Goal: Task Accomplishment & Management: Use online tool/utility

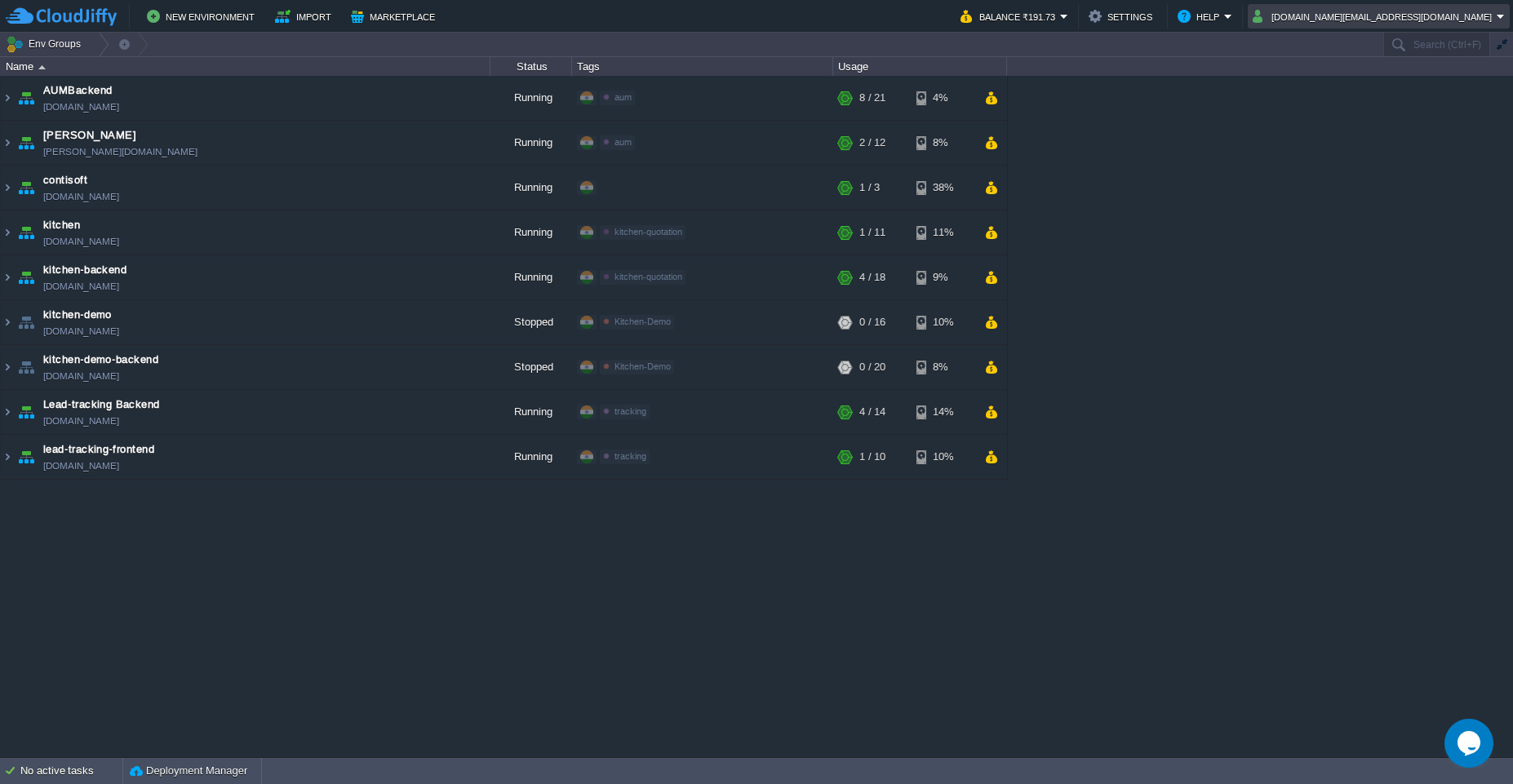
click at [1499, 18] on em "[DOMAIN_NAME][EMAIL_ADDRESS][DOMAIN_NAME]" at bounding box center [1379, 16] width 252 height 20
click at [1383, 90] on span "Sign out" at bounding box center [1367, 86] width 40 height 12
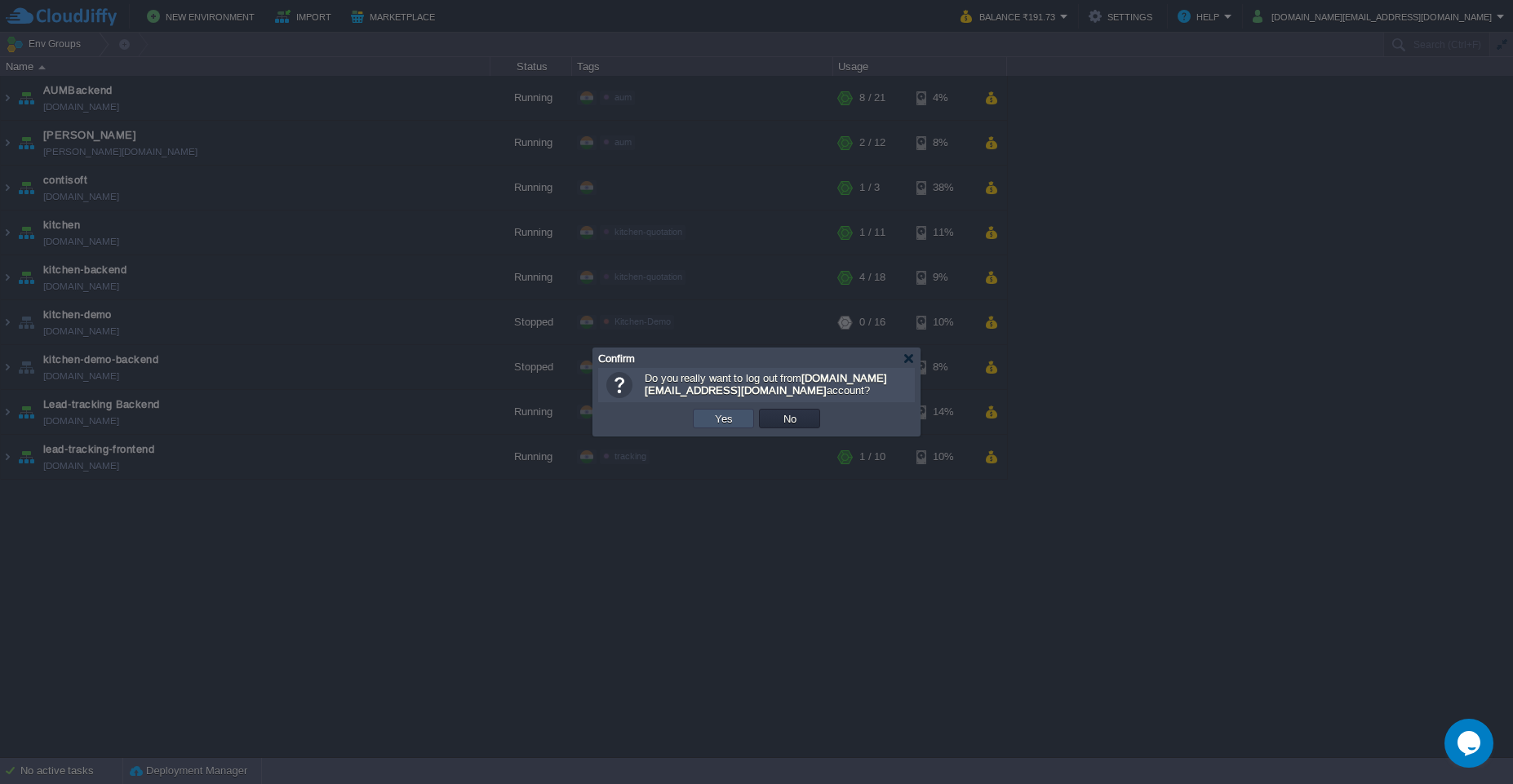
click at [733, 422] on button "Yes" at bounding box center [724, 419] width 28 height 15
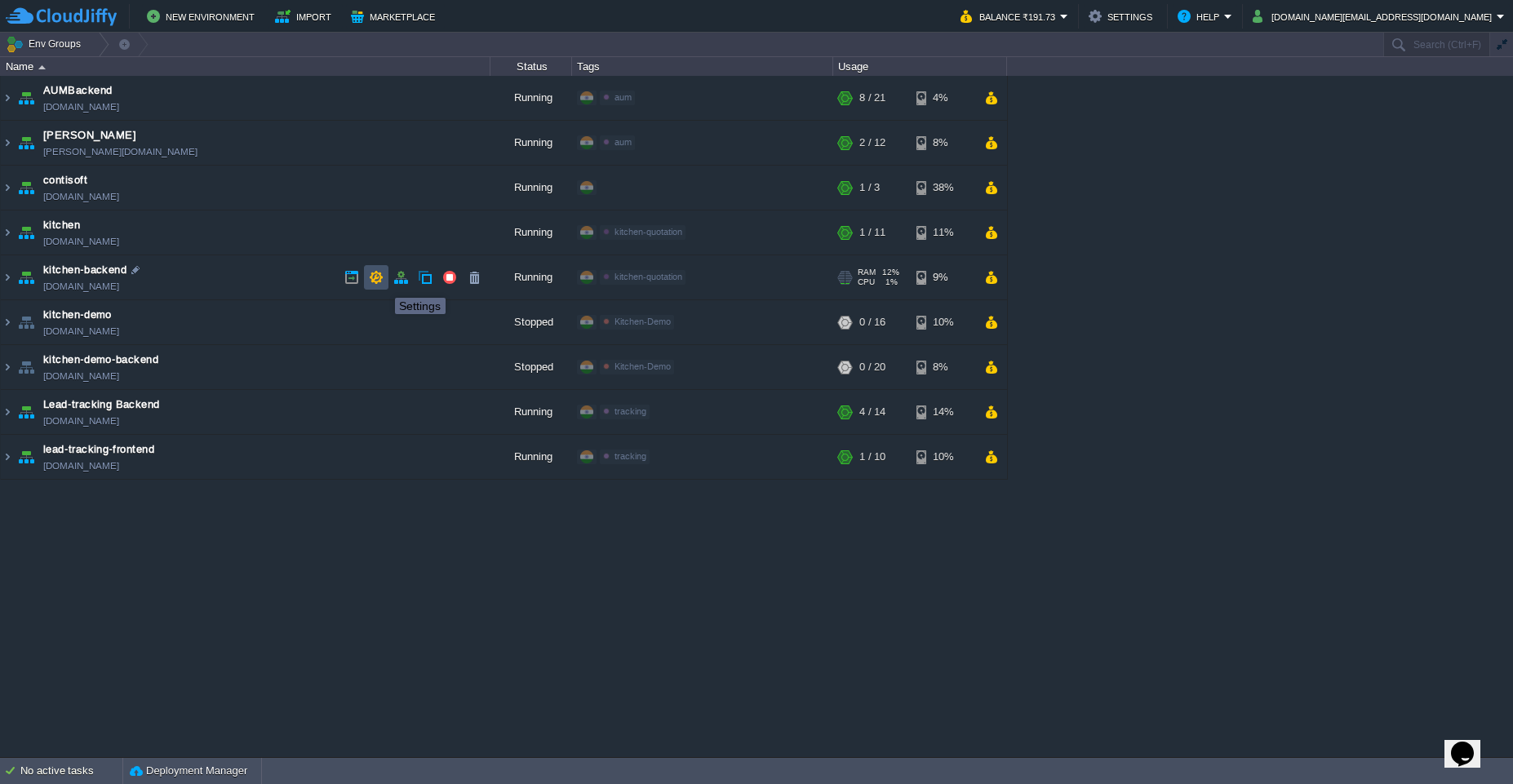
click at [373, 283] on button "button" at bounding box center [376, 278] width 15 height 15
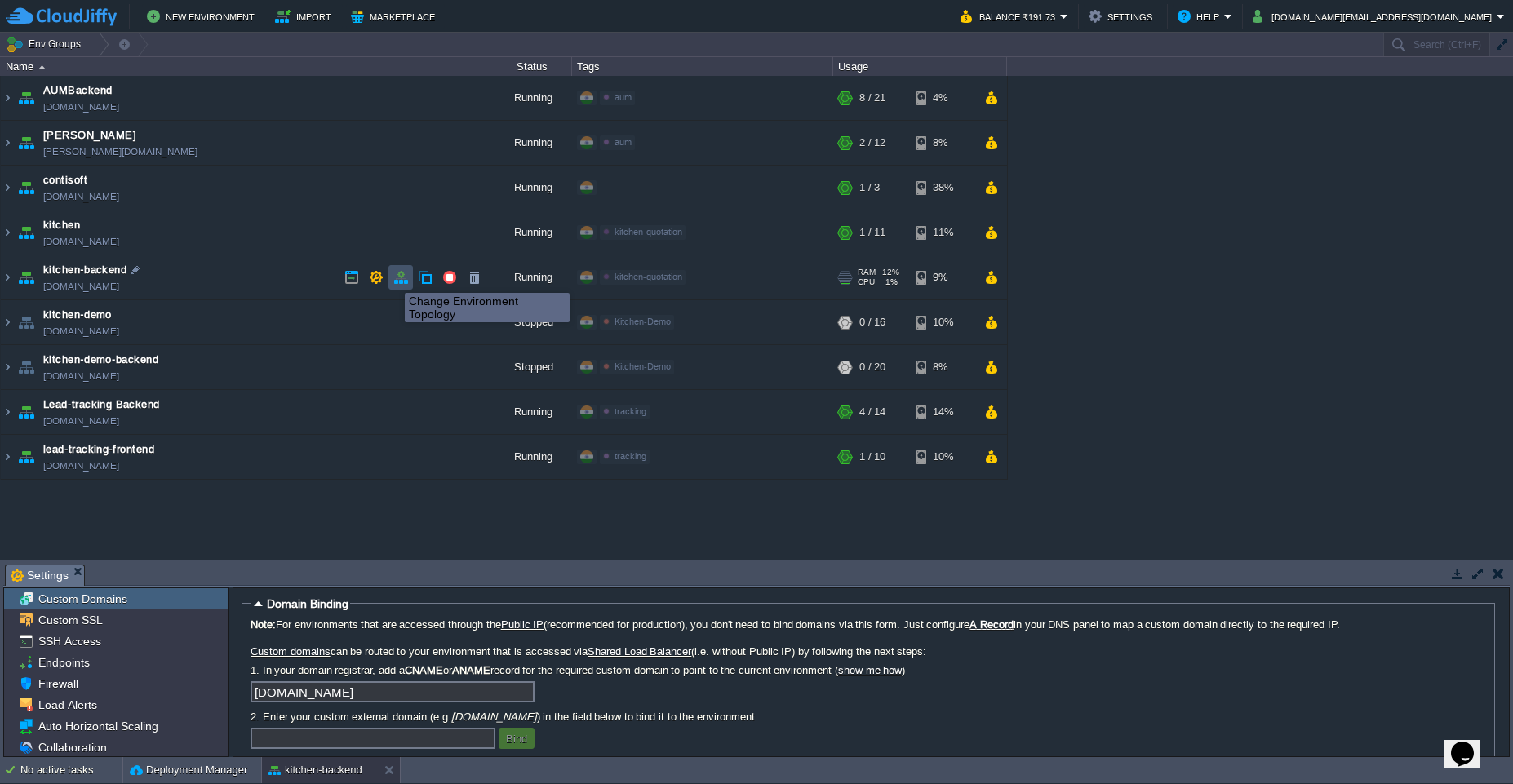
click at [399, 277] on button "button" at bounding box center [401, 278] width 15 height 15
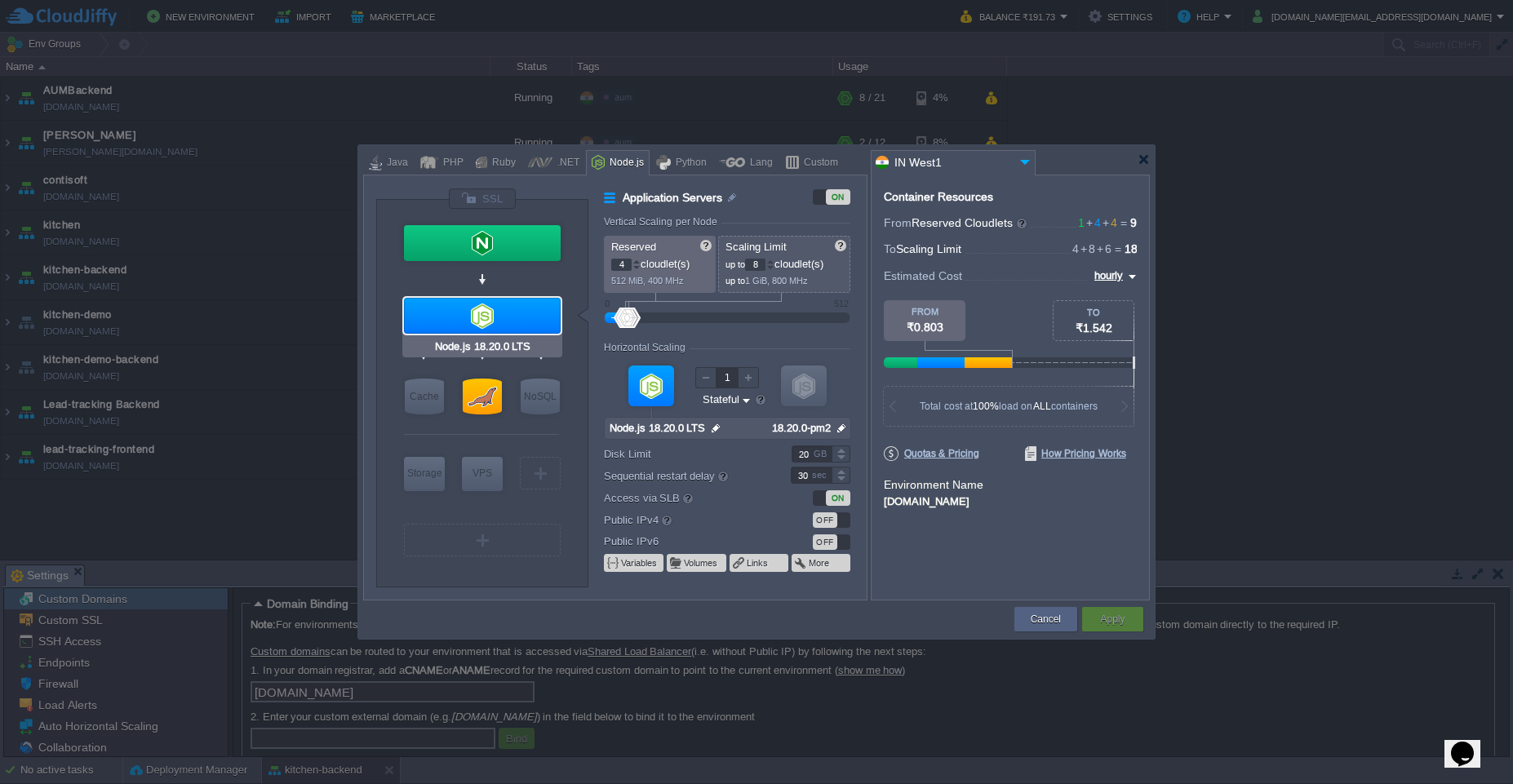
type input "MariaDB 10.4.32"
click at [1038, 624] on button "Cancel" at bounding box center [1045, 619] width 31 height 16
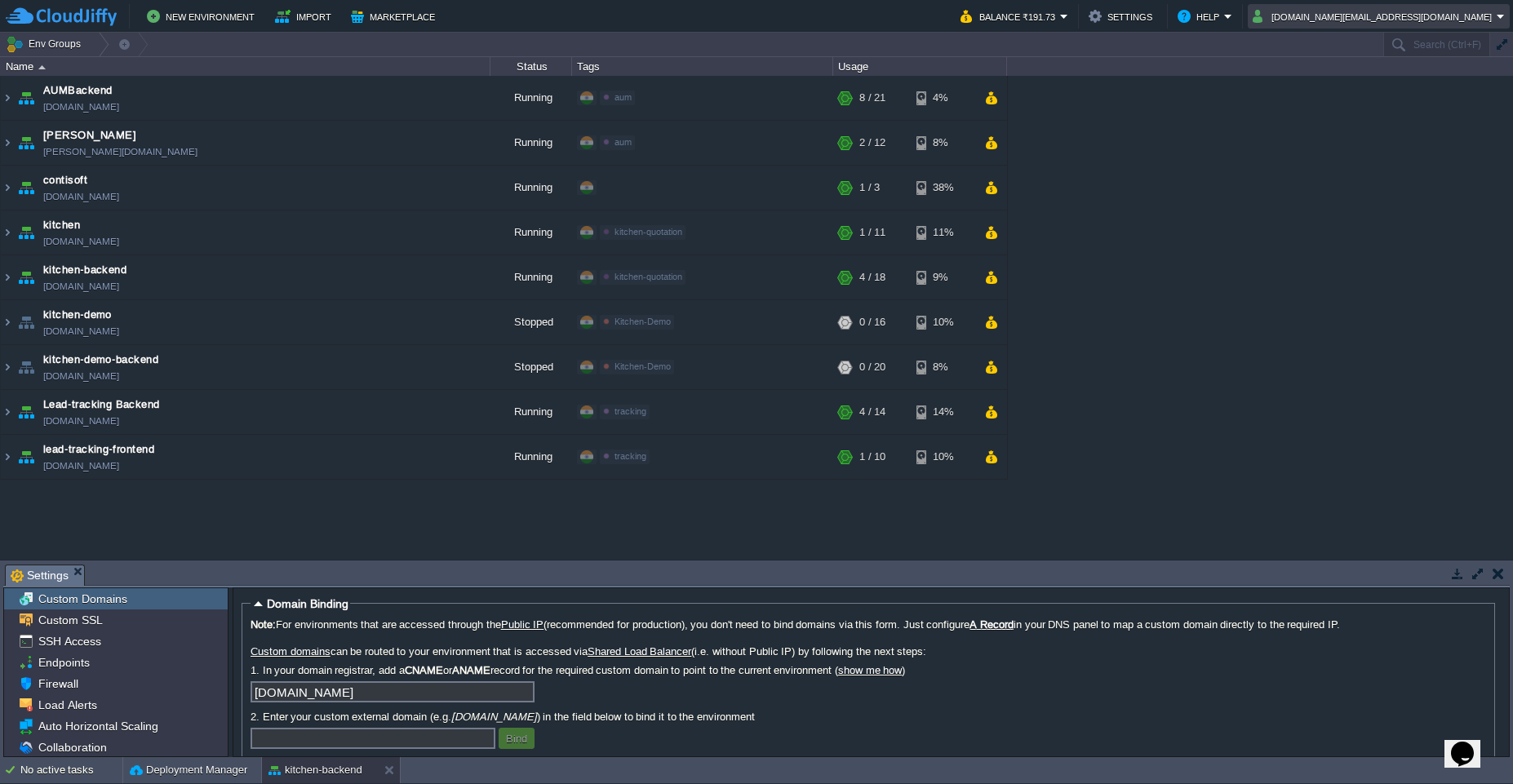
click at [1499, 18] on em "[DOMAIN_NAME][EMAIL_ADDRESS][DOMAIN_NAME]" at bounding box center [1379, 16] width 252 height 20
click at [1399, 90] on link "Sign out" at bounding box center [1416, 87] width 181 height 18
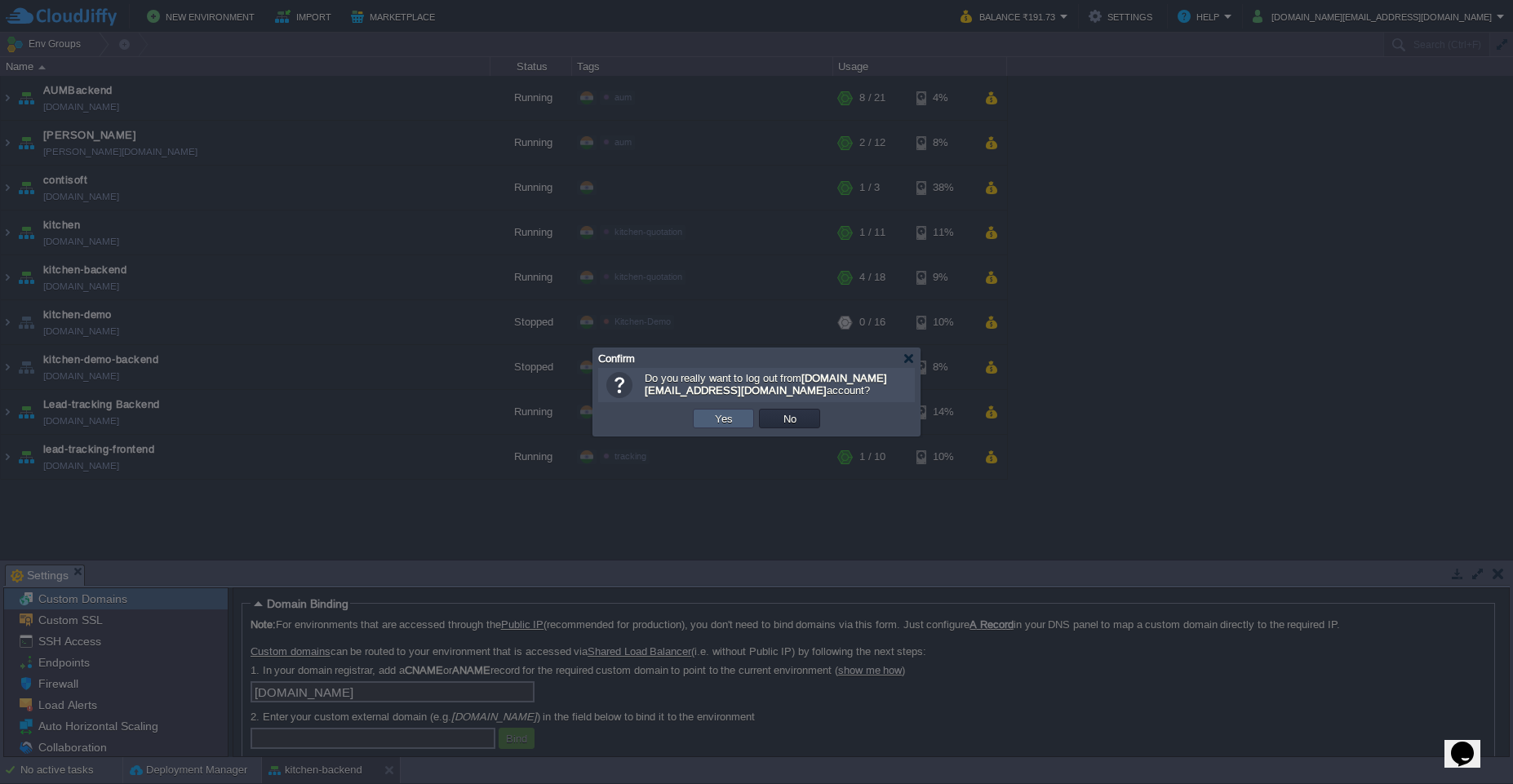
click at [734, 420] on button "Yes" at bounding box center [724, 419] width 28 height 15
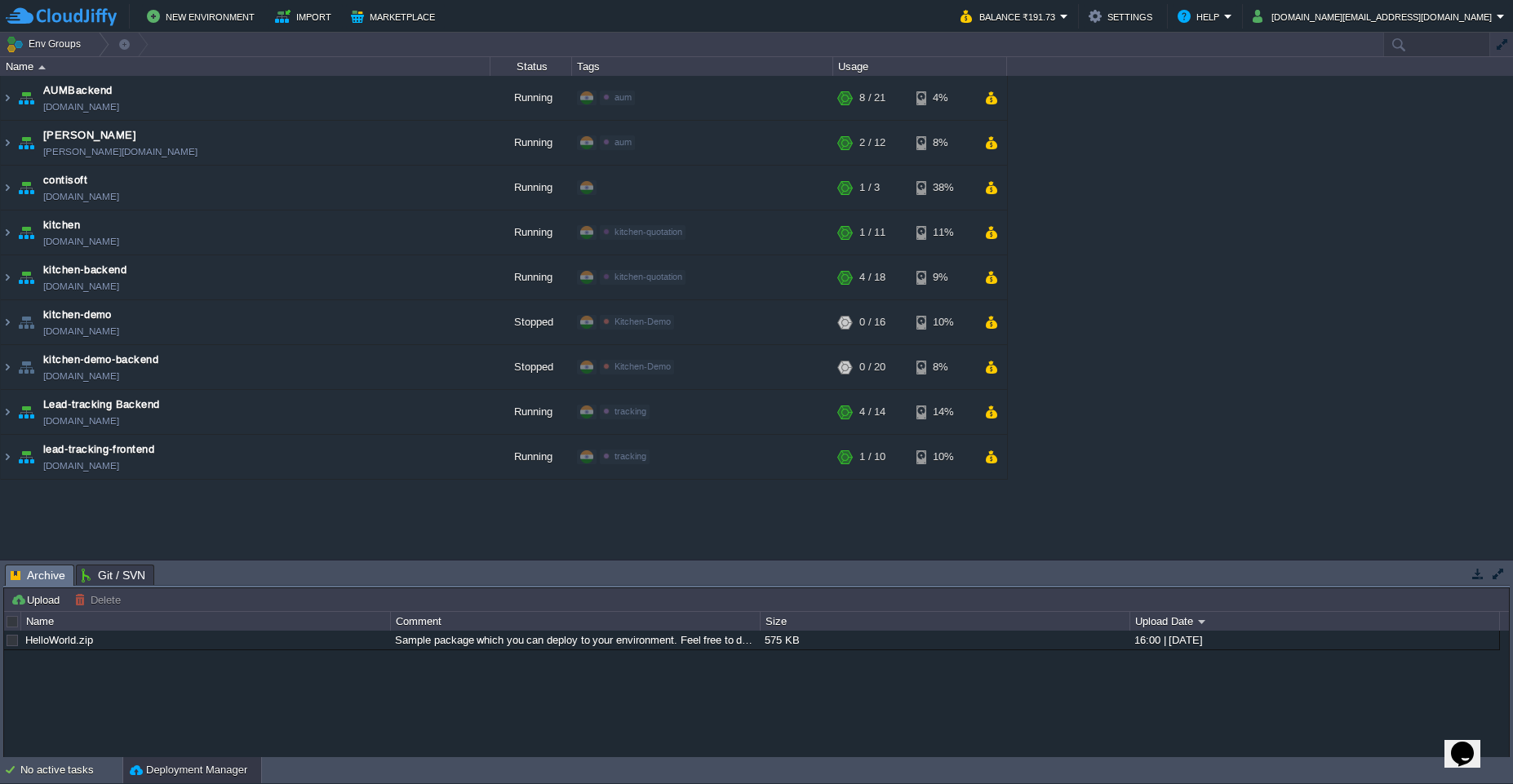
paste input "contisoft"
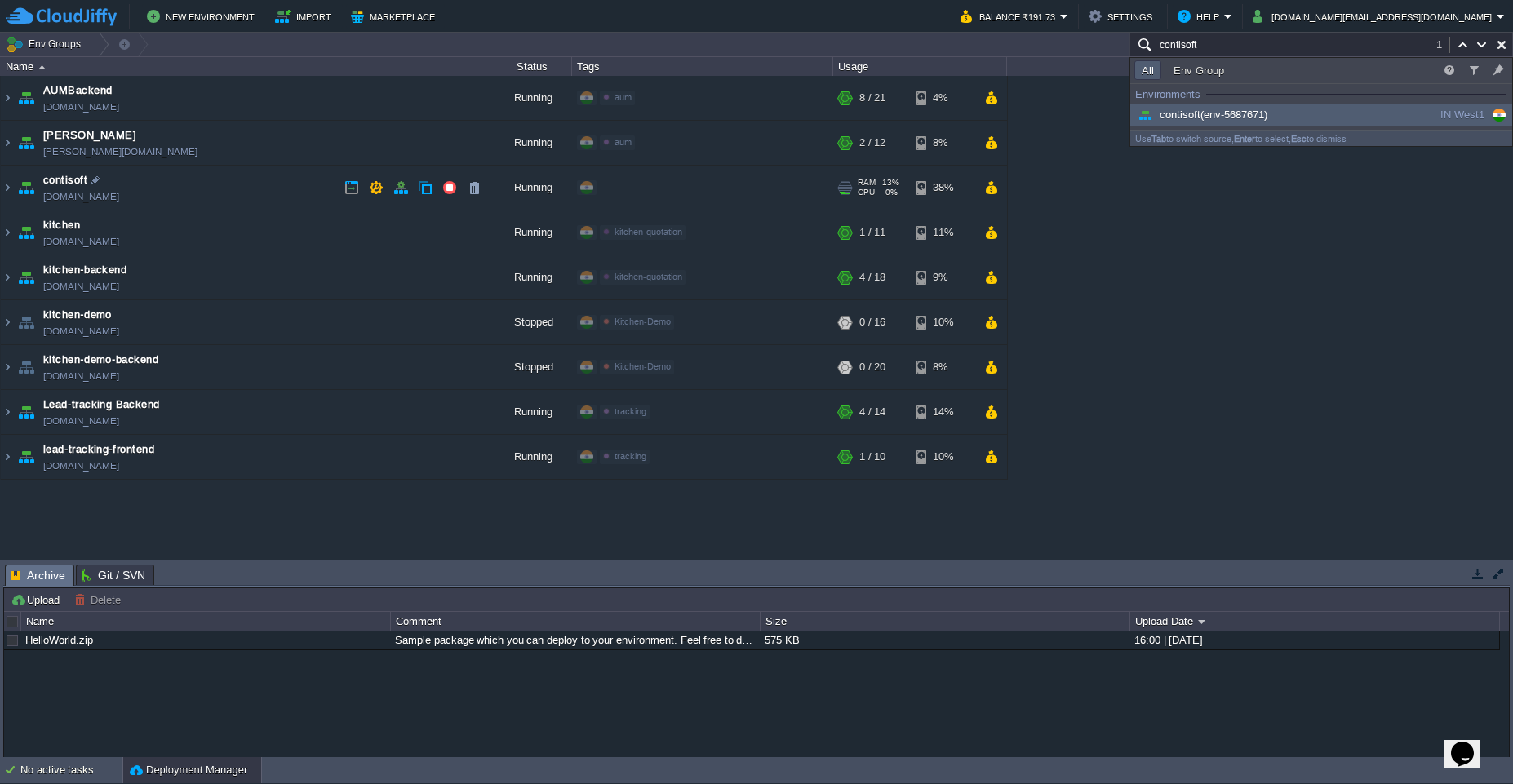
type input "contisoft"
click at [119, 204] on link "[DOMAIN_NAME]" at bounding box center [81, 197] width 76 height 16
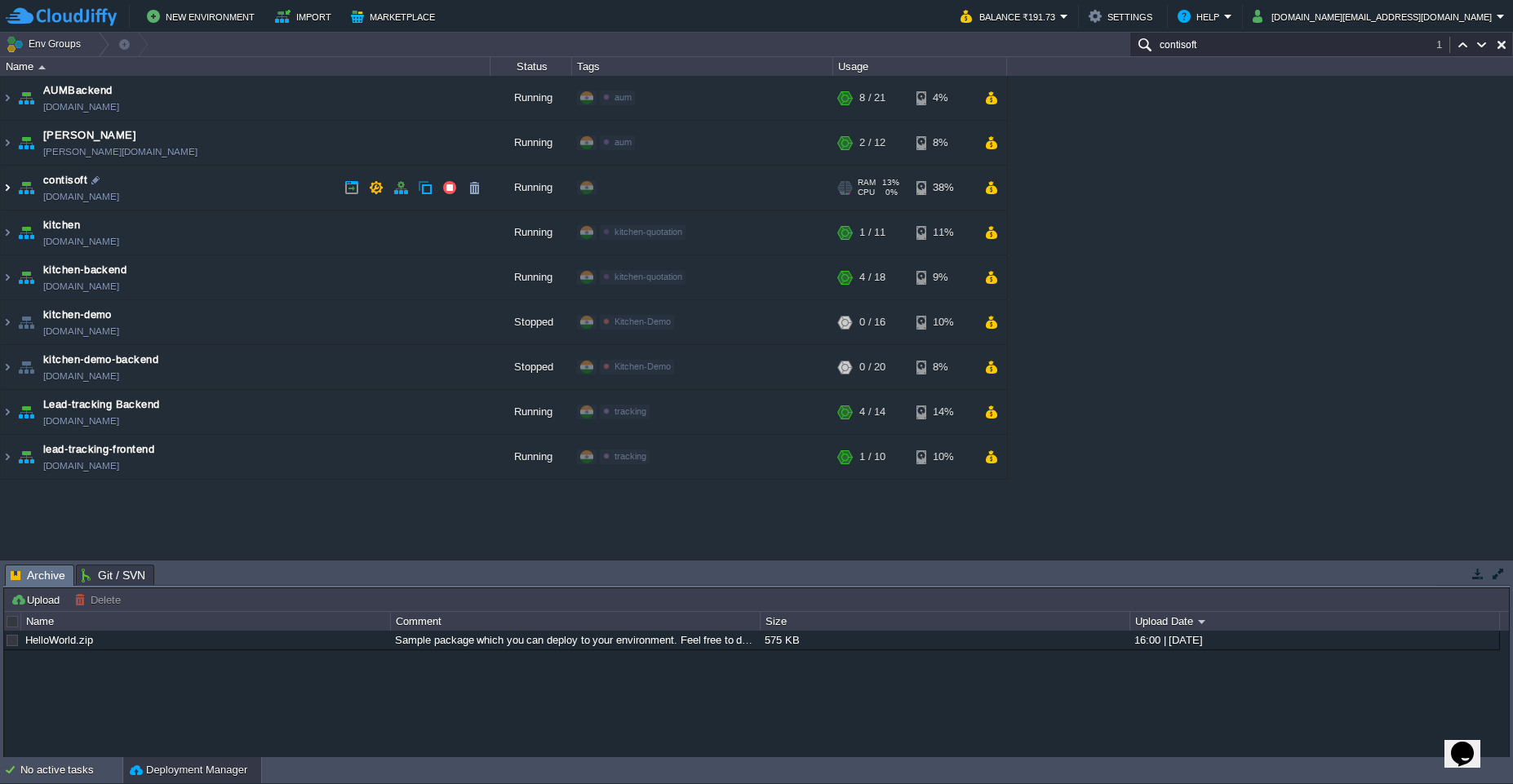
click at [11, 193] on img at bounding box center [7, 187] width 13 height 44
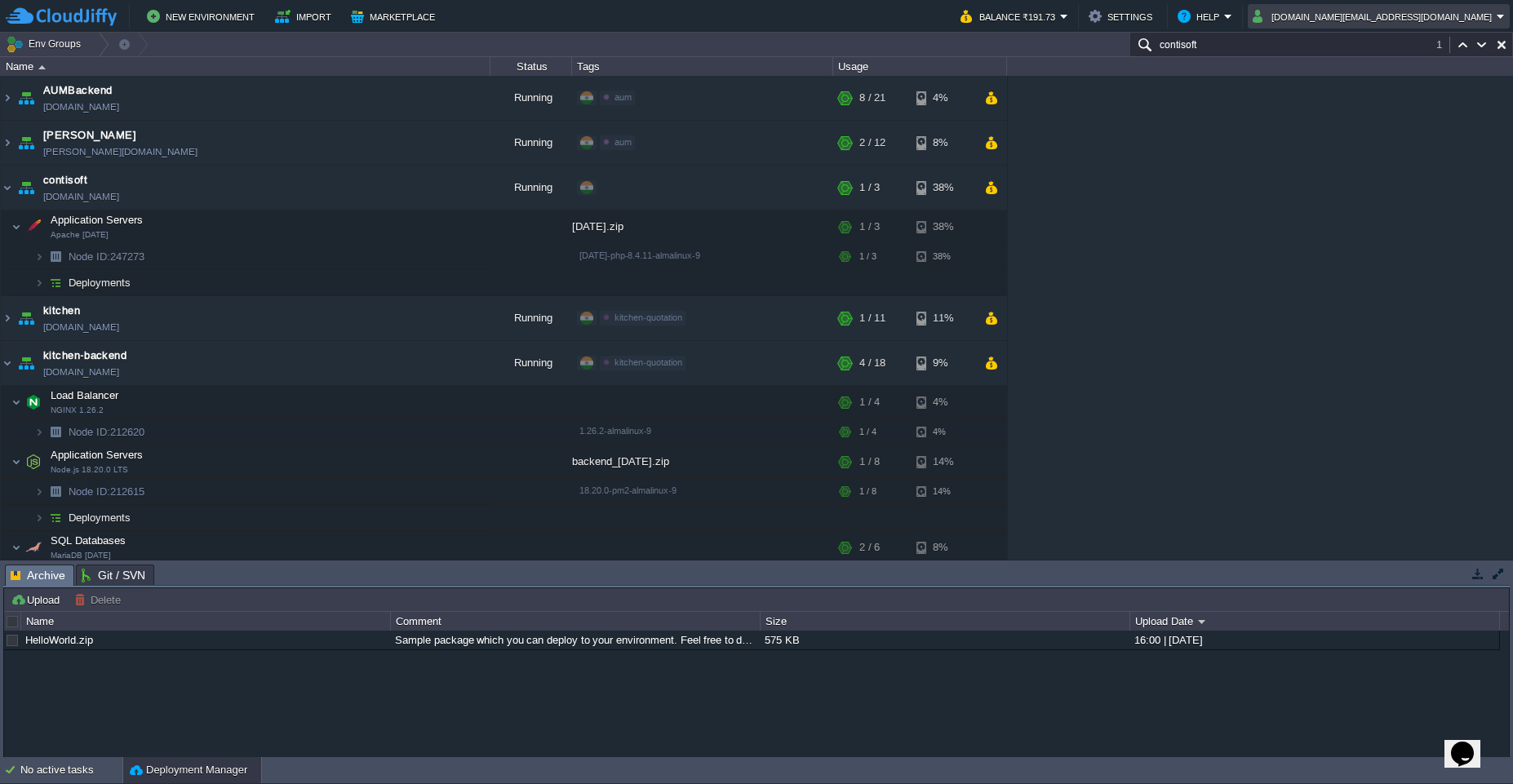
click at [1498, 21] on em "[DOMAIN_NAME][EMAIL_ADDRESS][DOMAIN_NAME]" at bounding box center [1379, 16] width 252 height 20
click at [1378, 89] on span "Sign out" at bounding box center [1367, 86] width 40 height 12
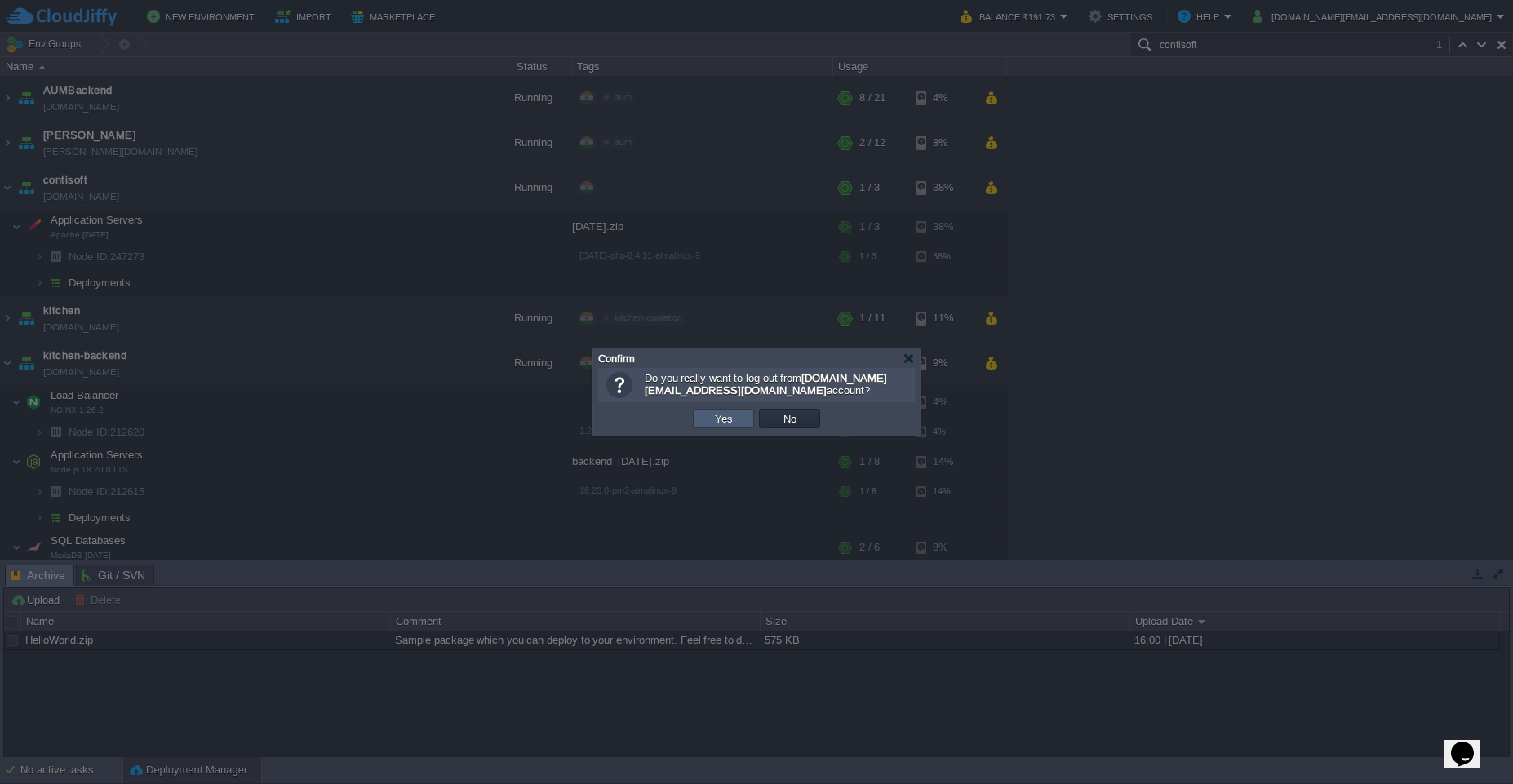
click at [724, 425] on button "Yes" at bounding box center [724, 419] width 28 height 15
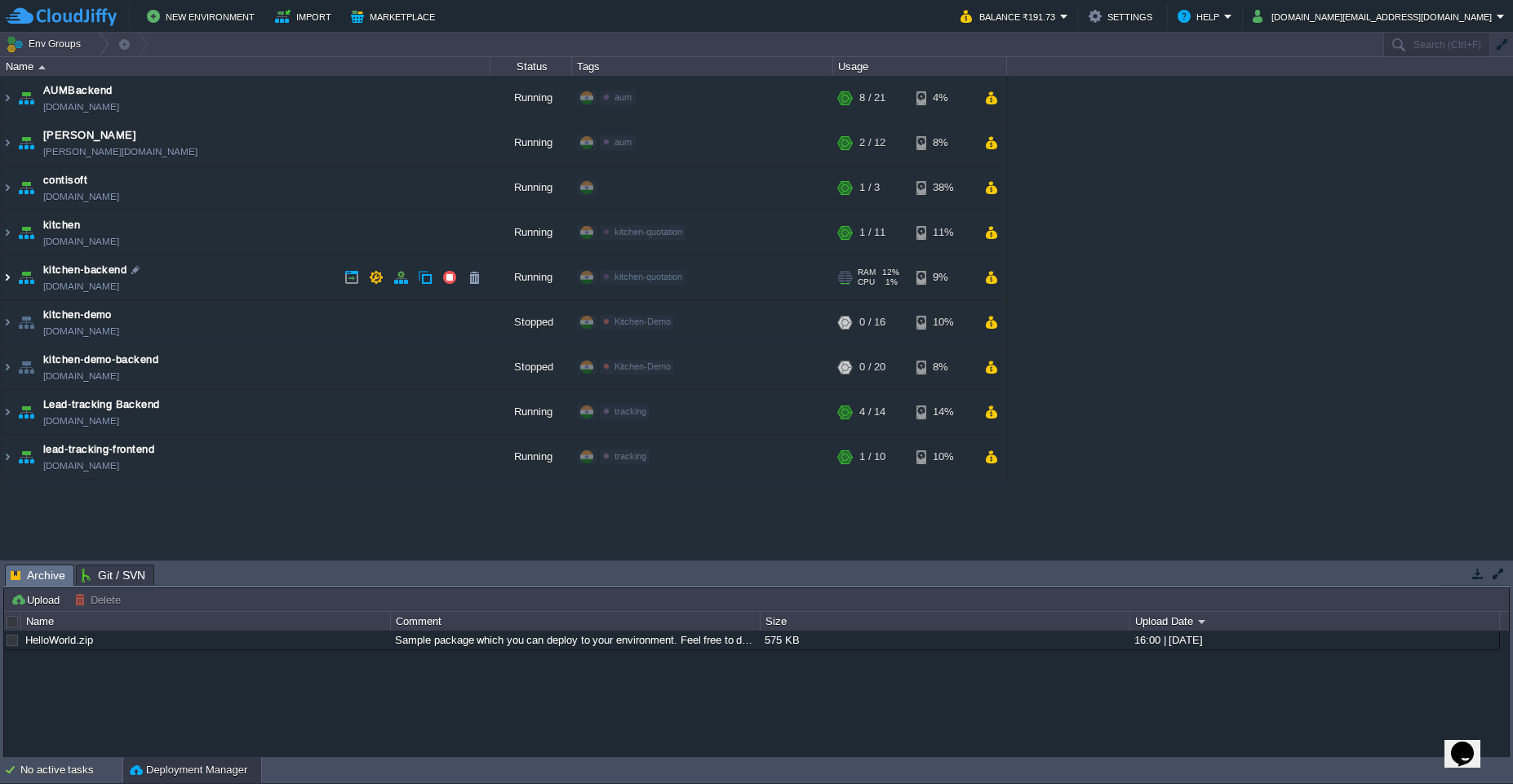
click at [9, 277] on img at bounding box center [7, 277] width 13 height 44
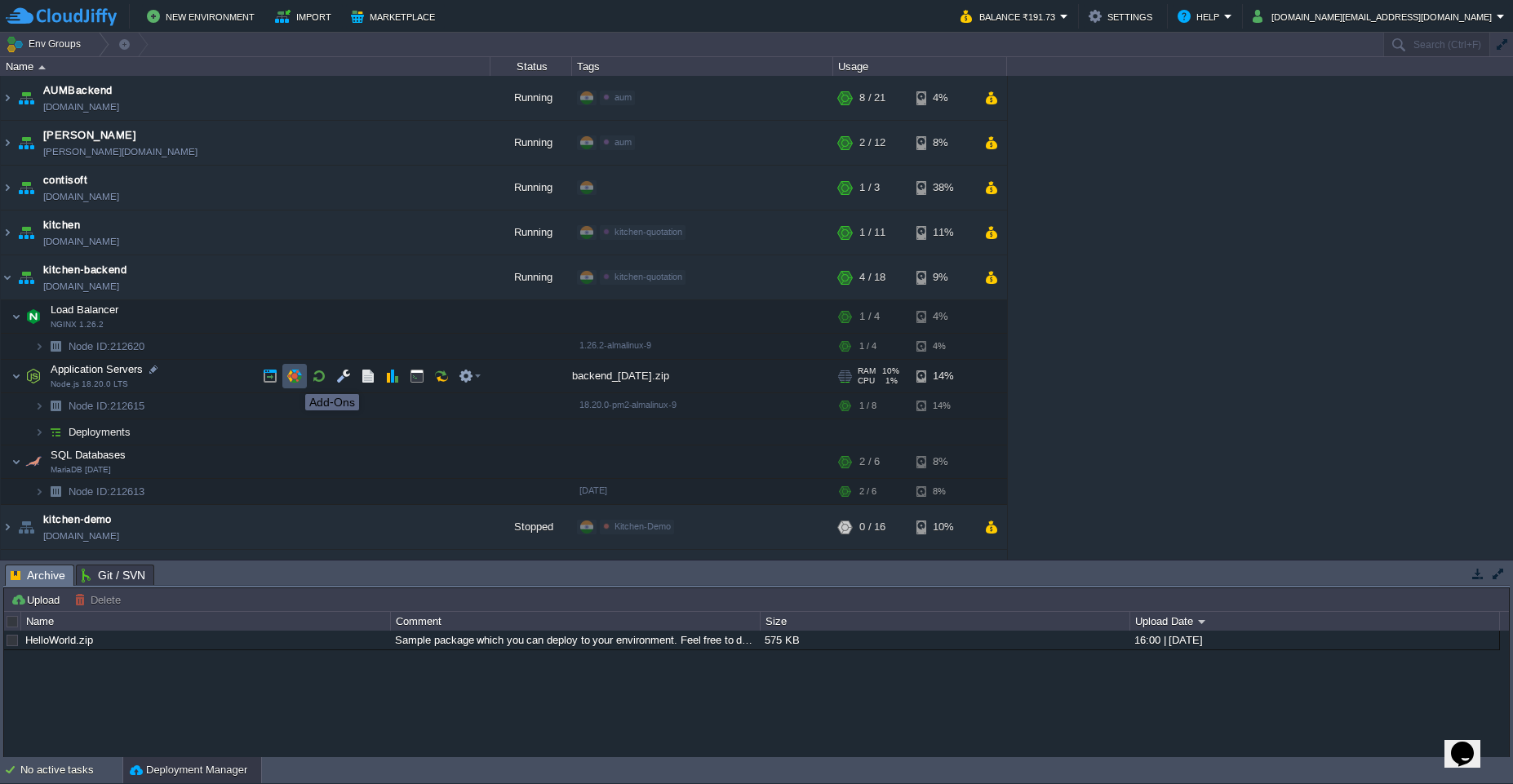
click at [293, 379] on button "button" at bounding box center [294, 376] width 15 height 15
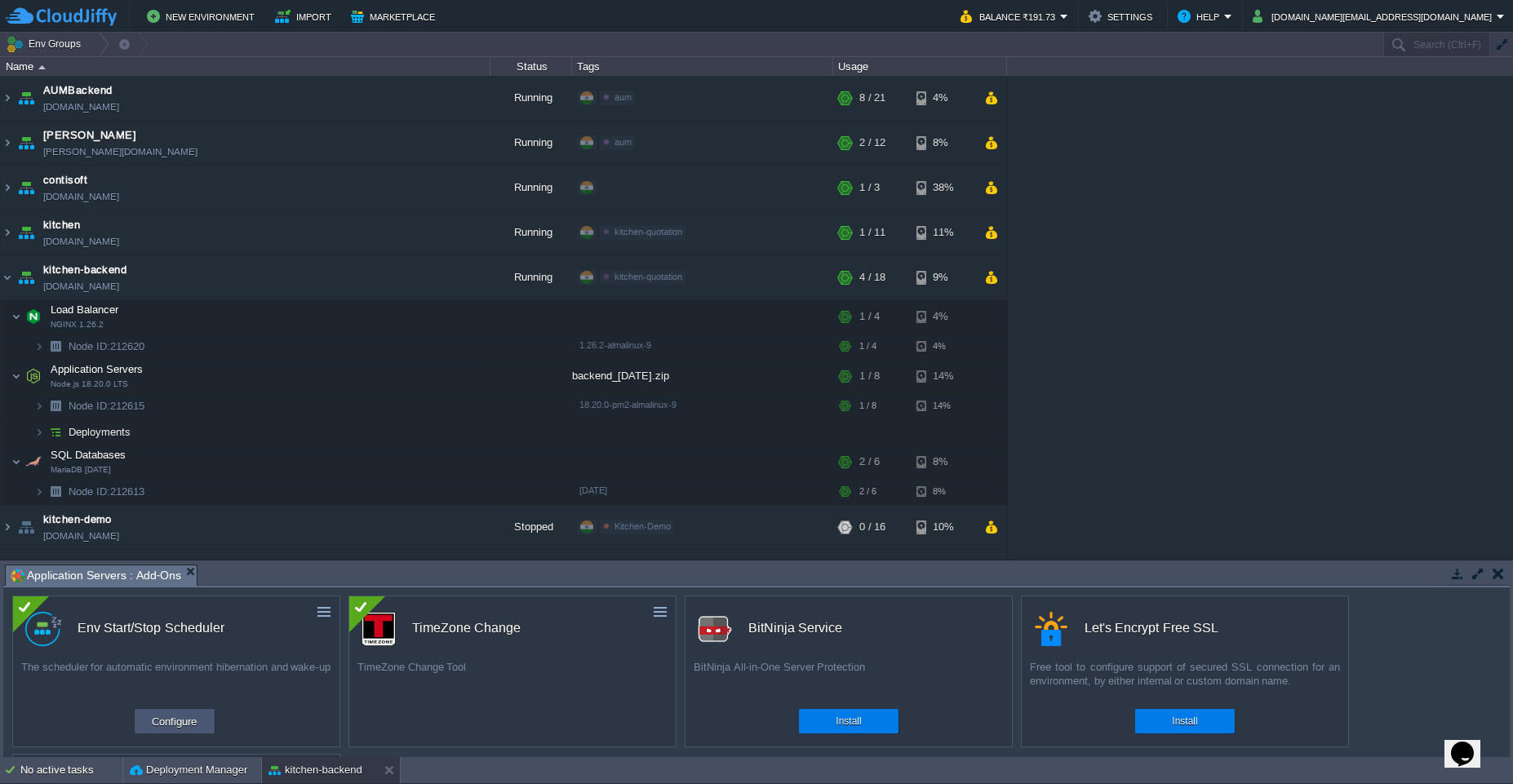
click at [182, 722] on button "Configure" at bounding box center [174, 721] width 54 height 20
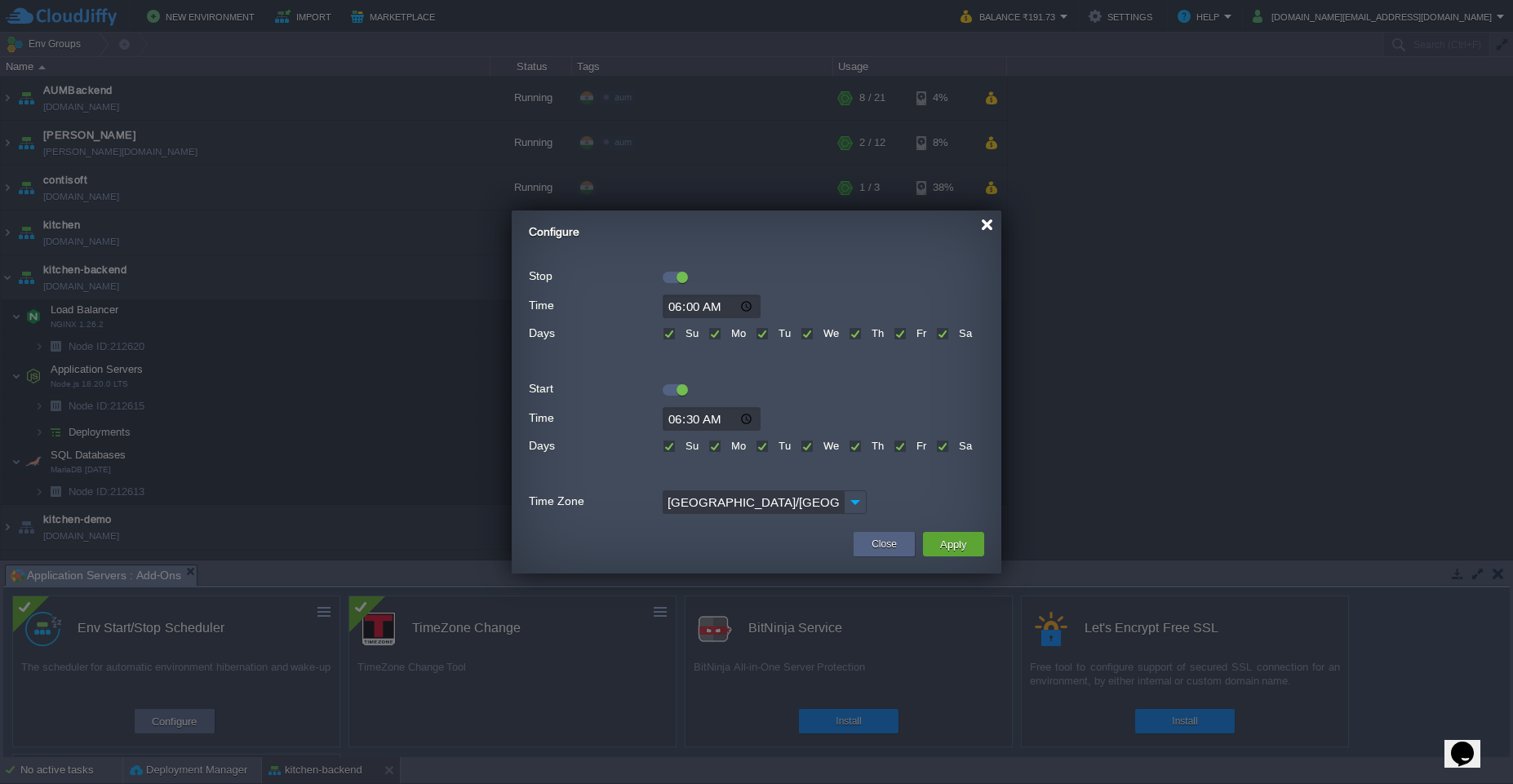
click at [989, 230] on div at bounding box center [987, 224] width 12 height 12
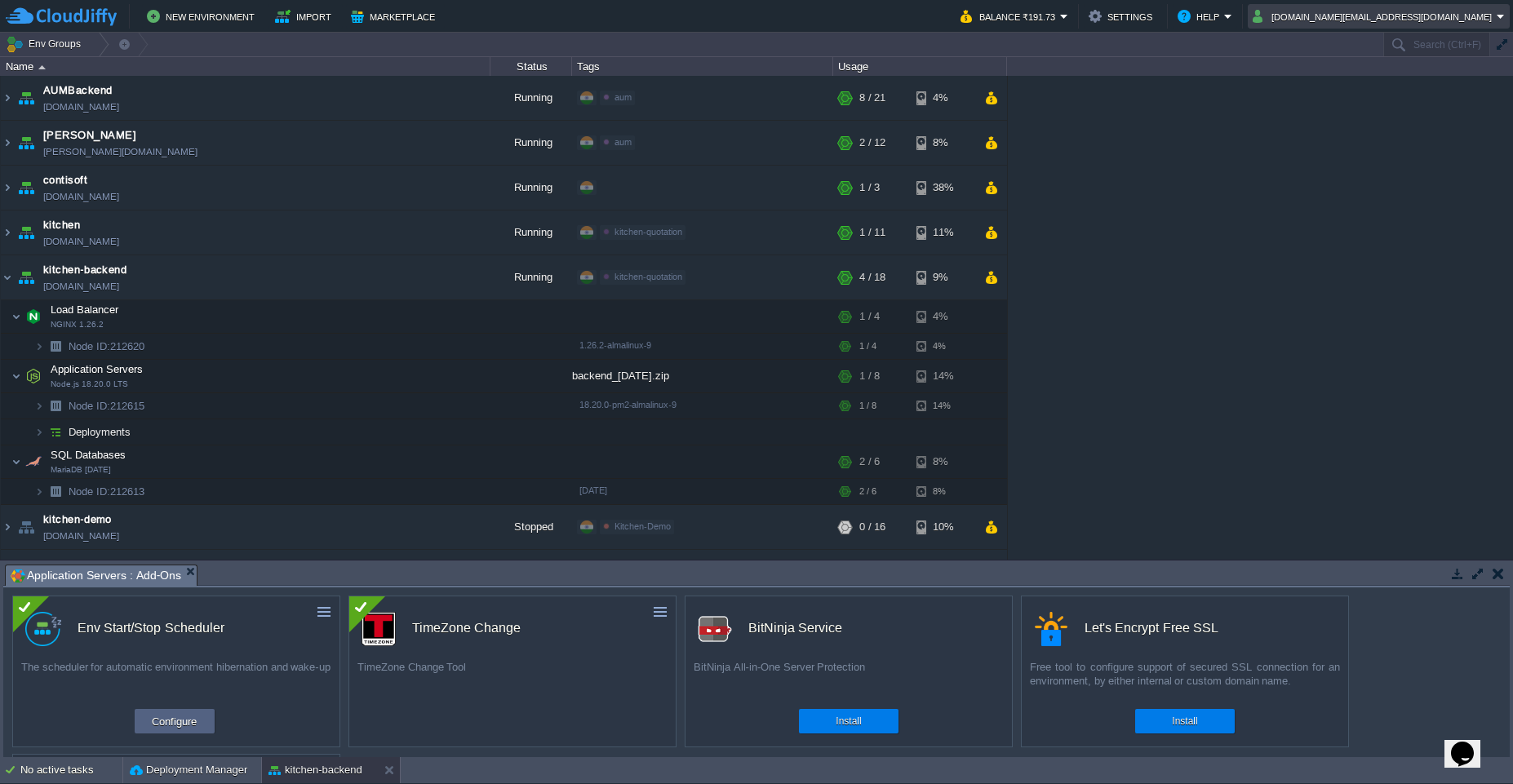
click at [1501, 23] on em "[DOMAIN_NAME][EMAIL_ADDRESS][DOMAIN_NAME]" at bounding box center [1379, 16] width 252 height 20
click at [1393, 92] on link "Sign out" at bounding box center [1416, 87] width 181 height 18
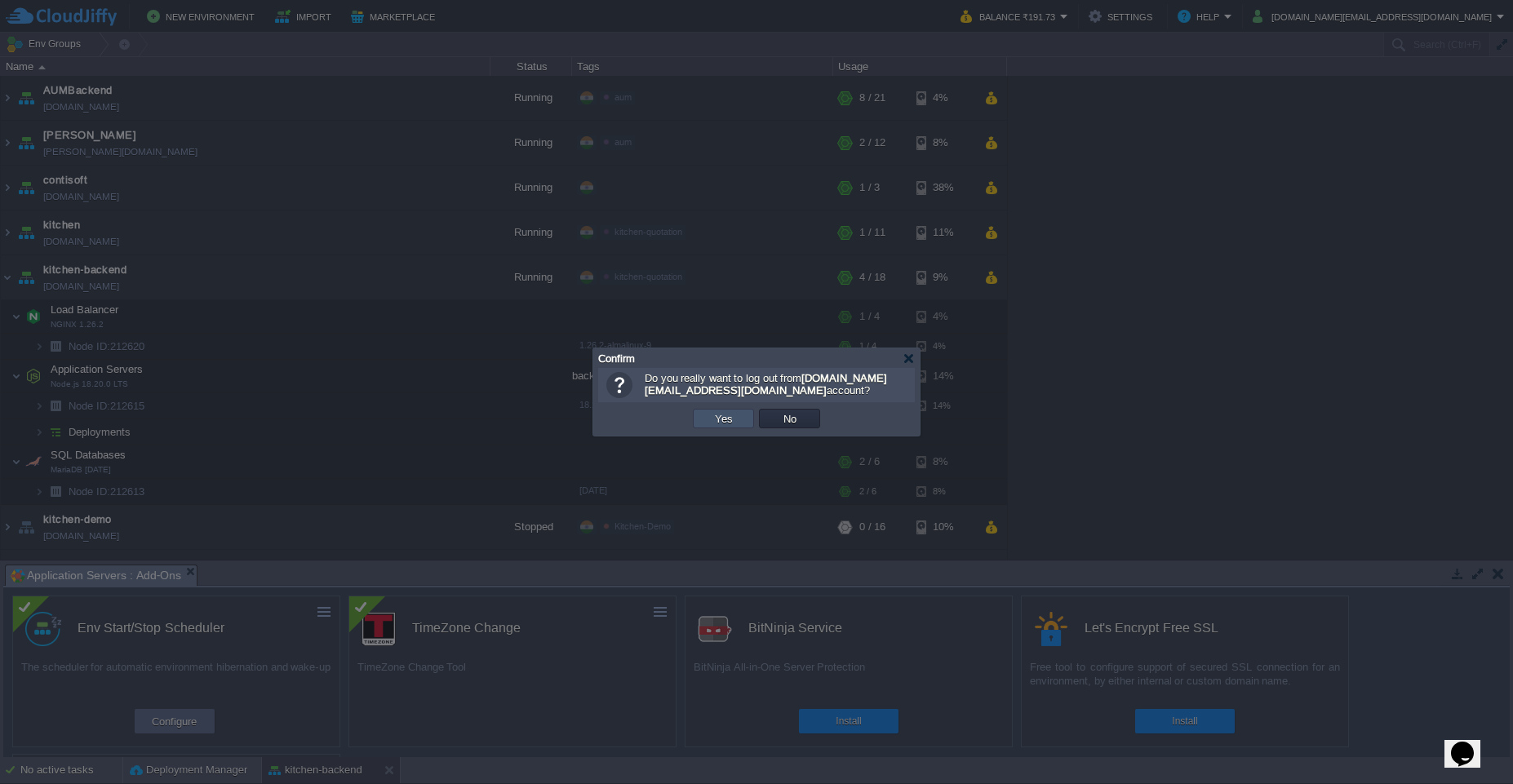
click at [720, 423] on button "Yes" at bounding box center [724, 419] width 28 height 15
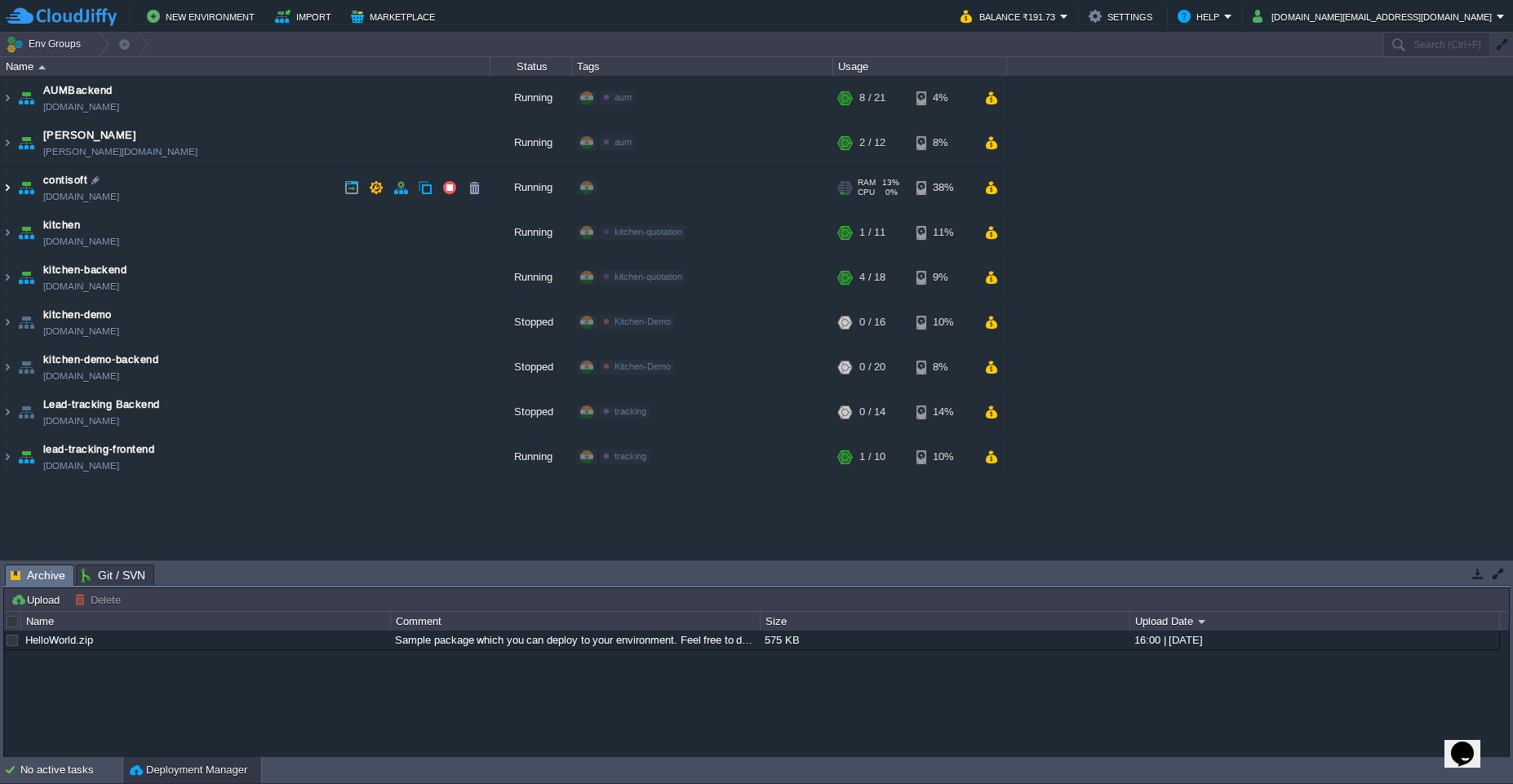
click at [6, 191] on img at bounding box center [7, 187] width 13 height 44
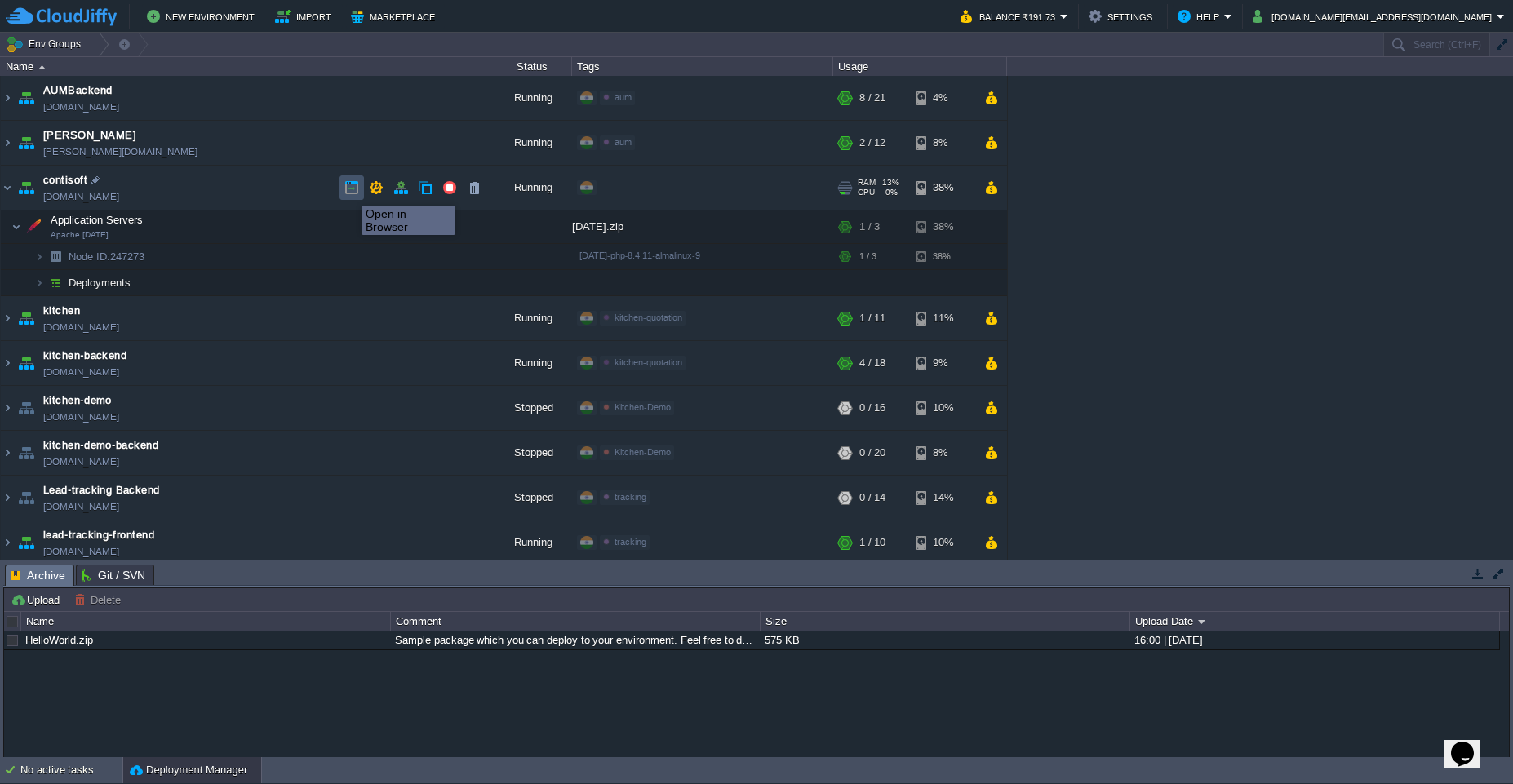
click at [350, 191] on button "button" at bounding box center [352, 188] width 15 height 15
click at [362, 233] on button "button" at bounding box center [368, 227] width 15 height 15
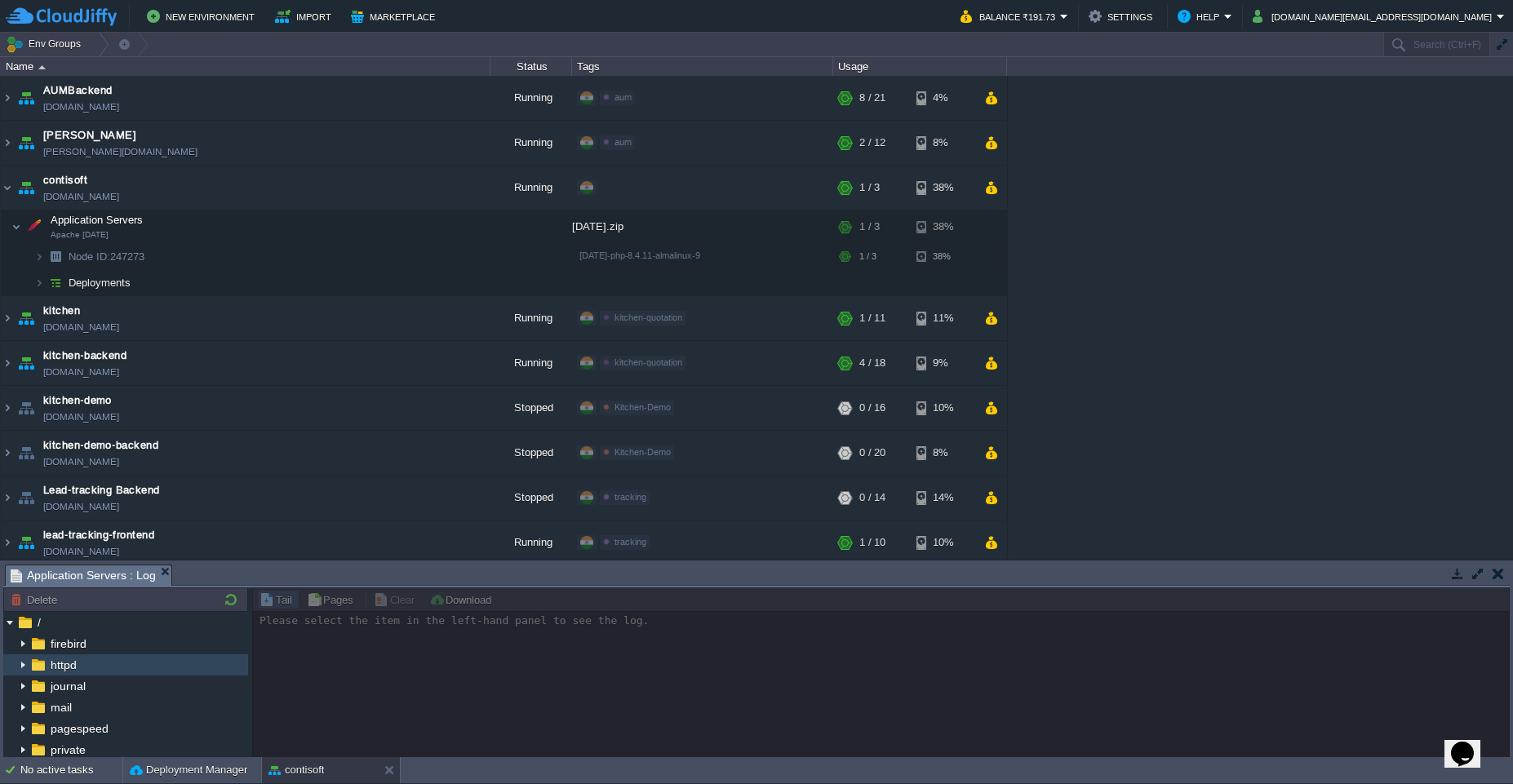
click at [19, 668] on img at bounding box center [23, 665] width 13 height 21
click at [18, 666] on img at bounding box center [23, 665] width 13 height 21
click at [24, 666] on img at bounding box center [23, 665] width 13 height 21
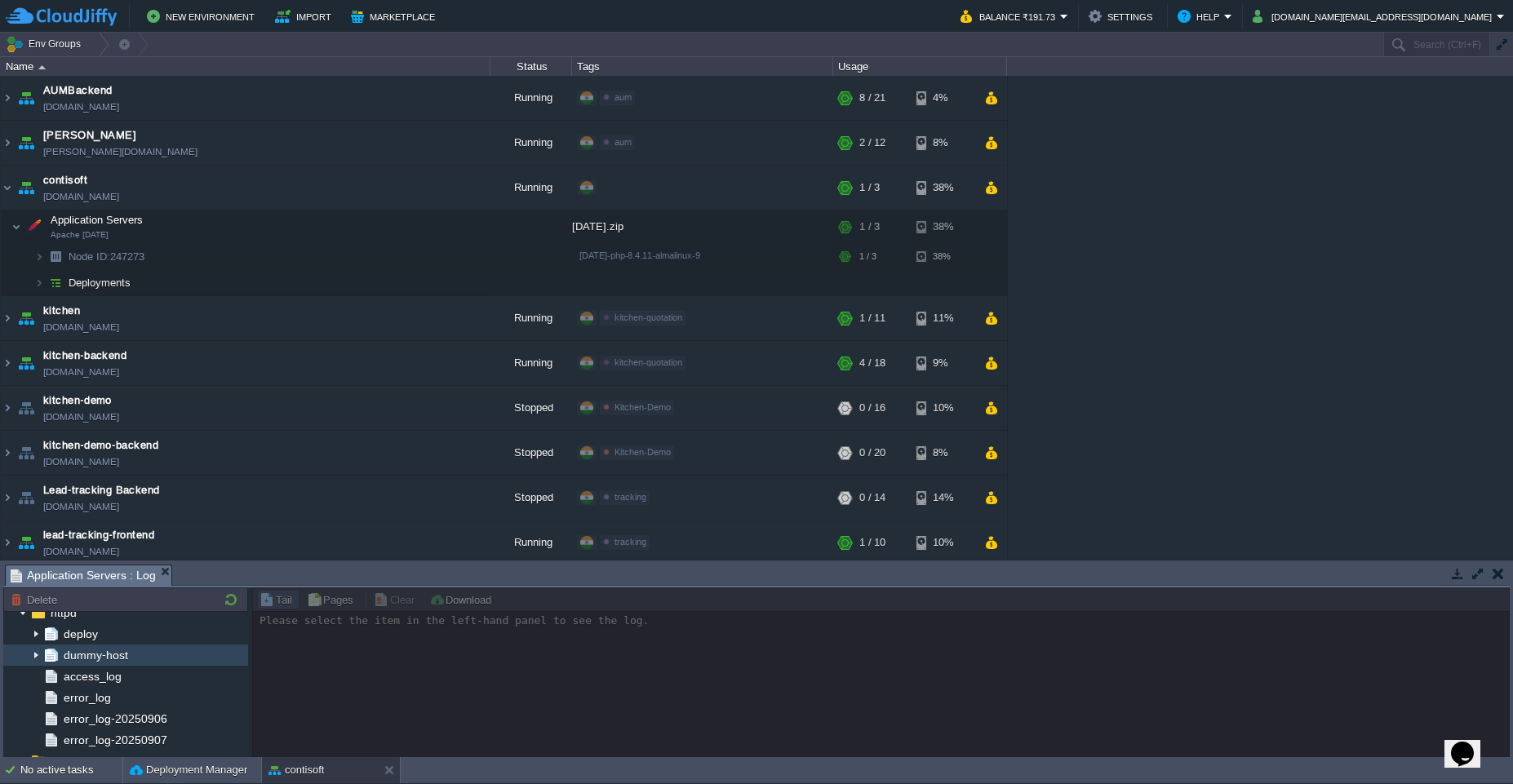
scroll to position [98, 0]
click at [72, 651] on span "error_log" at bounding box center [87, 652] width 53 height 15
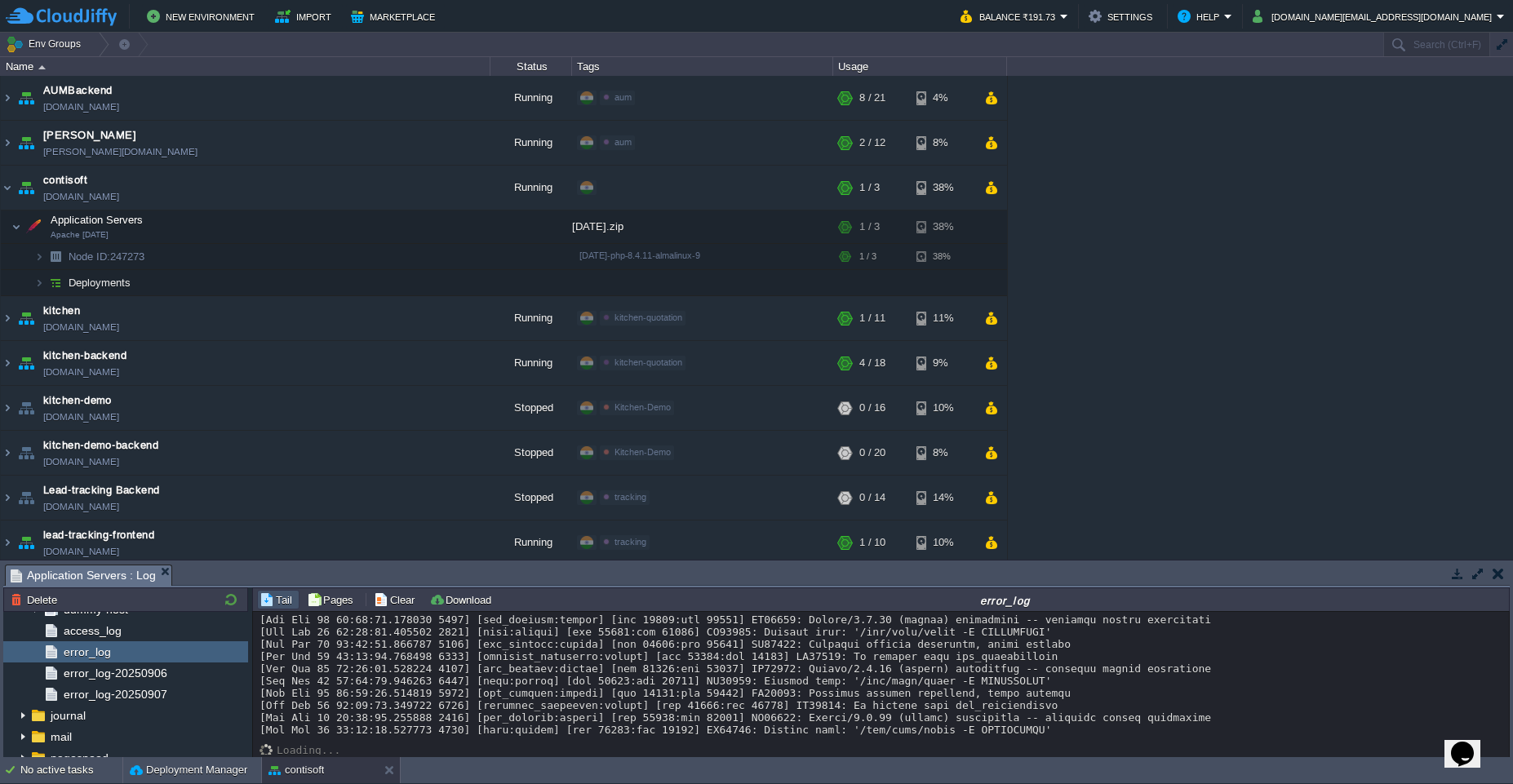
scroll to position [407, 0]
click at [119, 674] on span "error_log-20250906" at bounding box center [115, 674] width 110 height 15
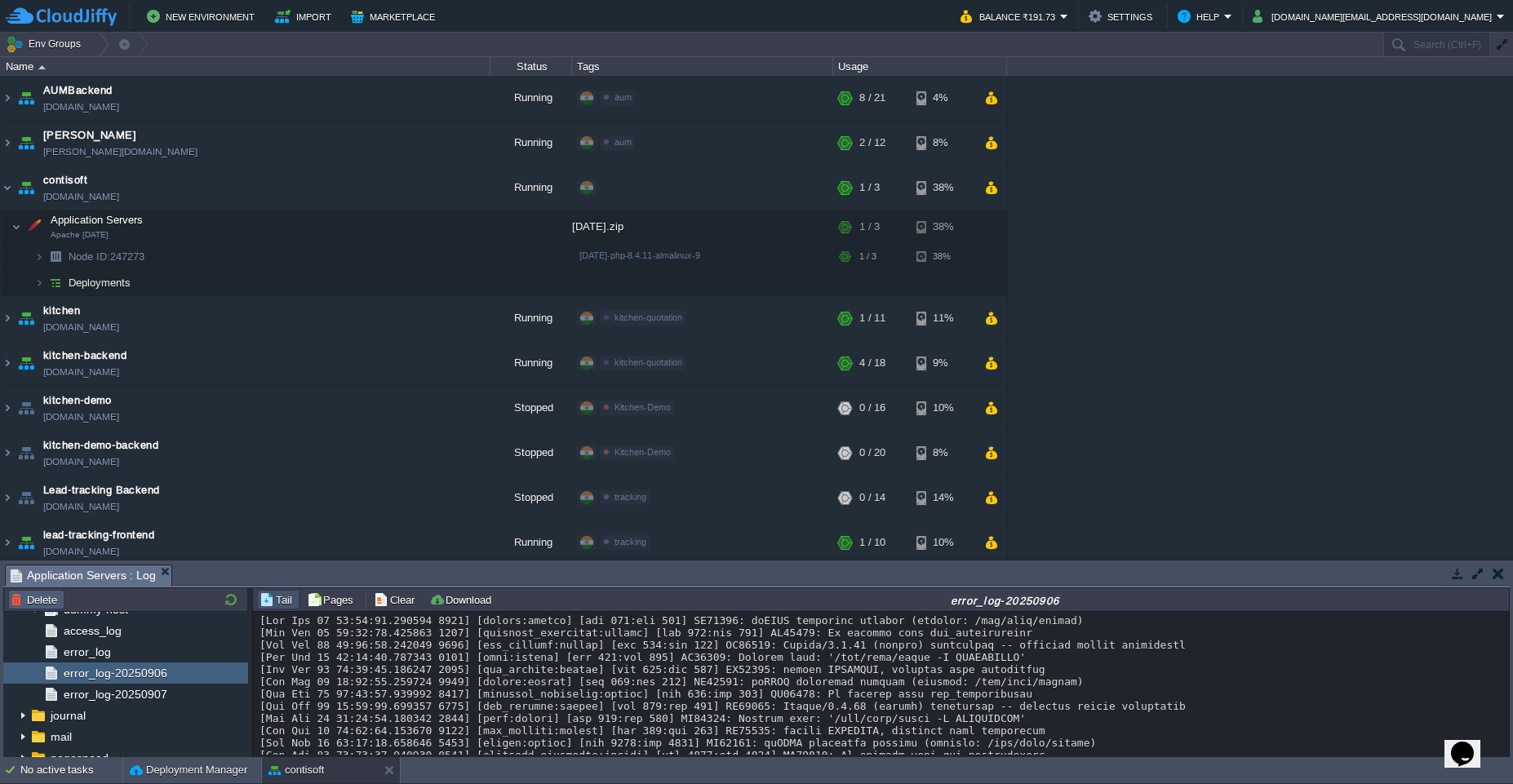
scroll to position [1374, 0]
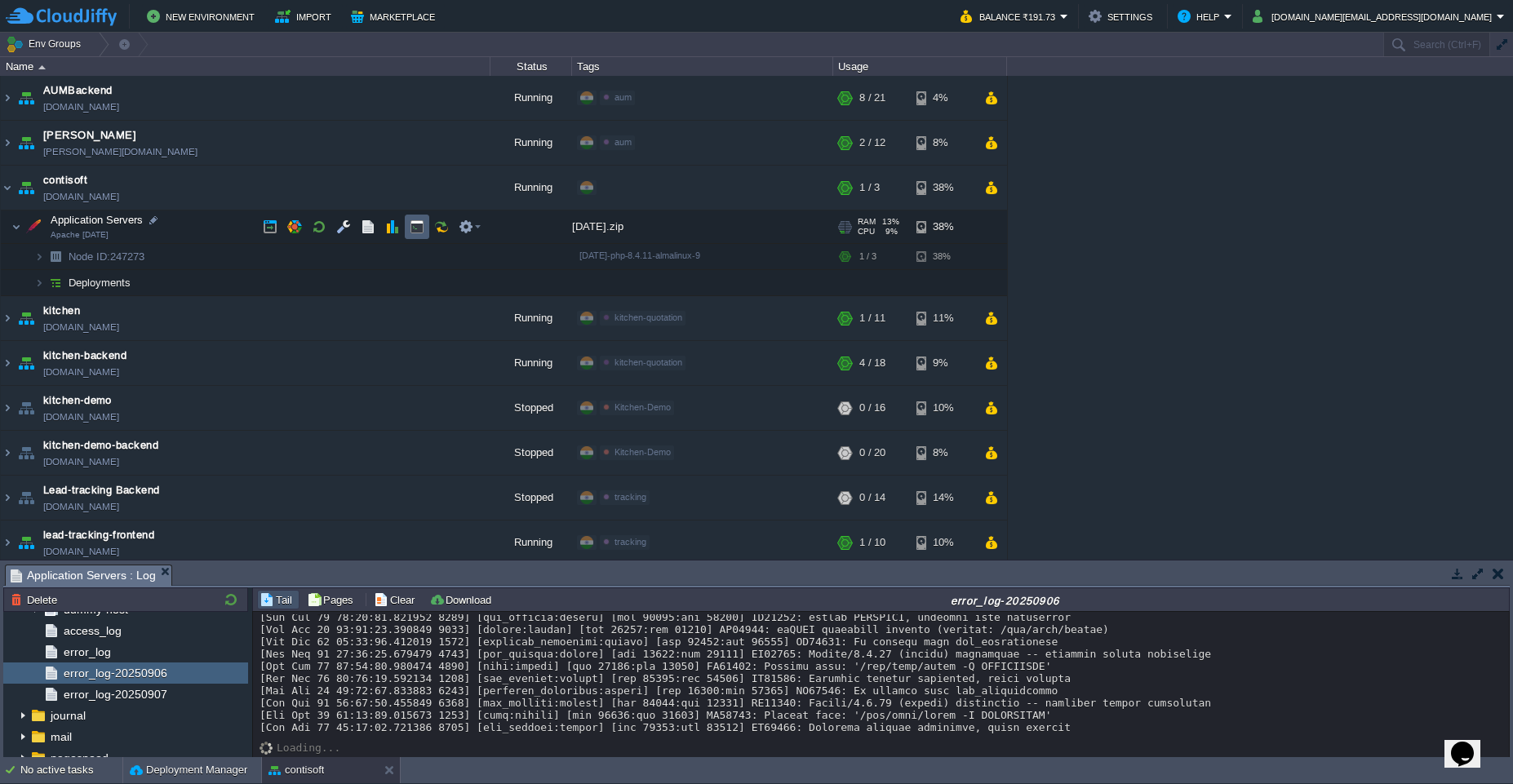
click at [414, 232] on button "button" at bounding box center [417, 227] width 15 height 15
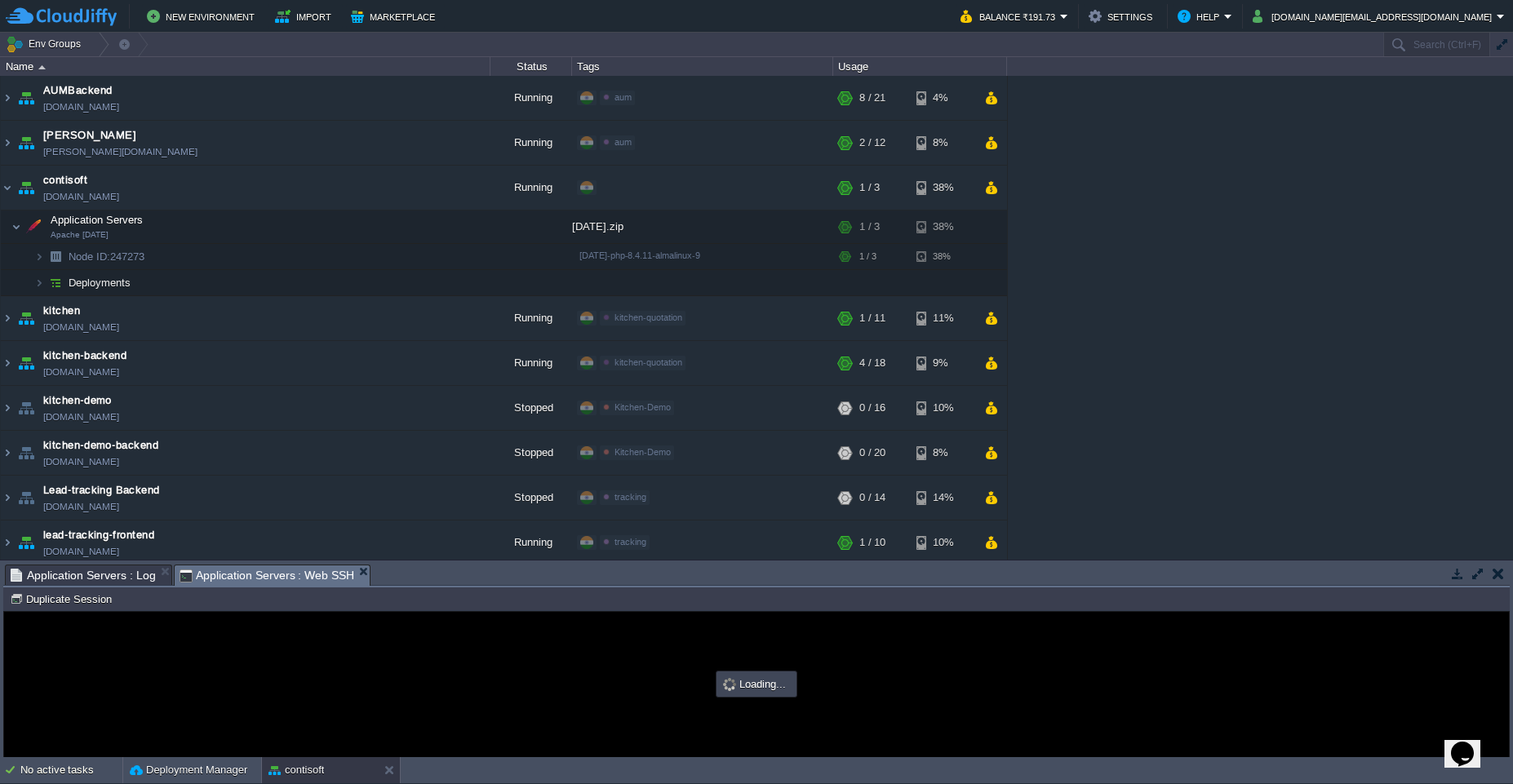
click at [1475, 577] on button "button" at bounding box center [1478, 574] width 15 height 15
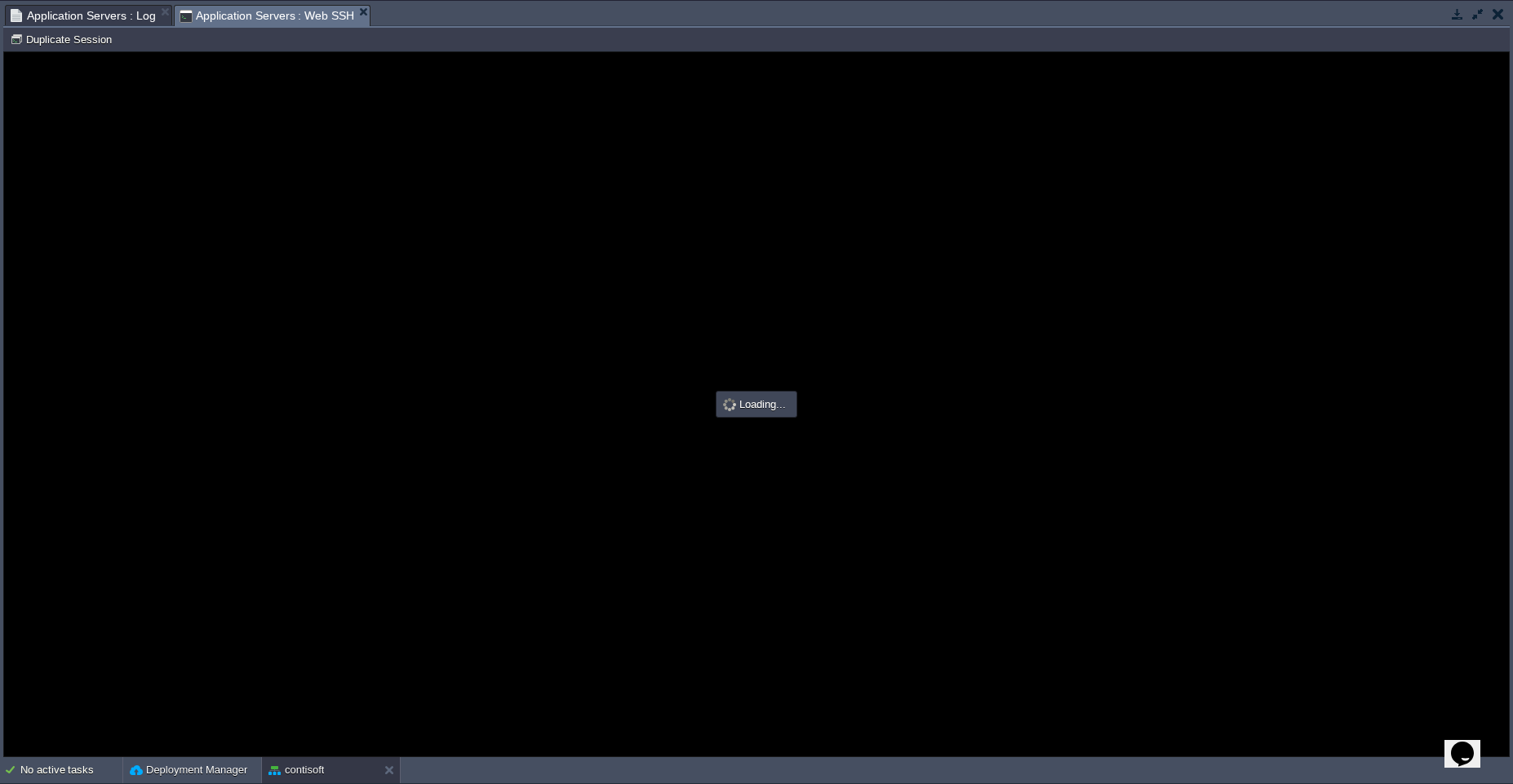
scroll to position [0, 0]
type input "#000000"
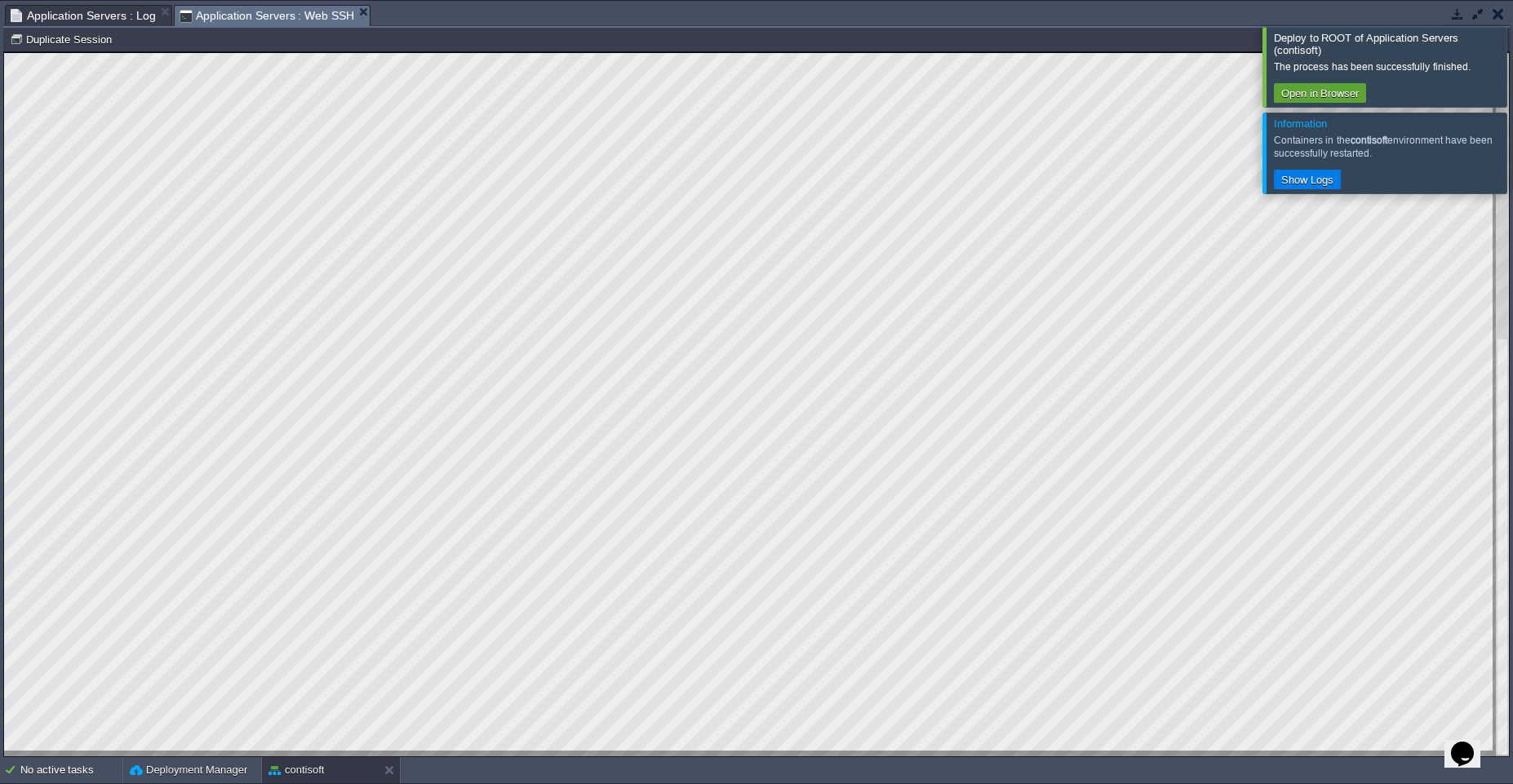
click at [1512, 49] on div at bounding box center [1533, 67] width 0 height 79
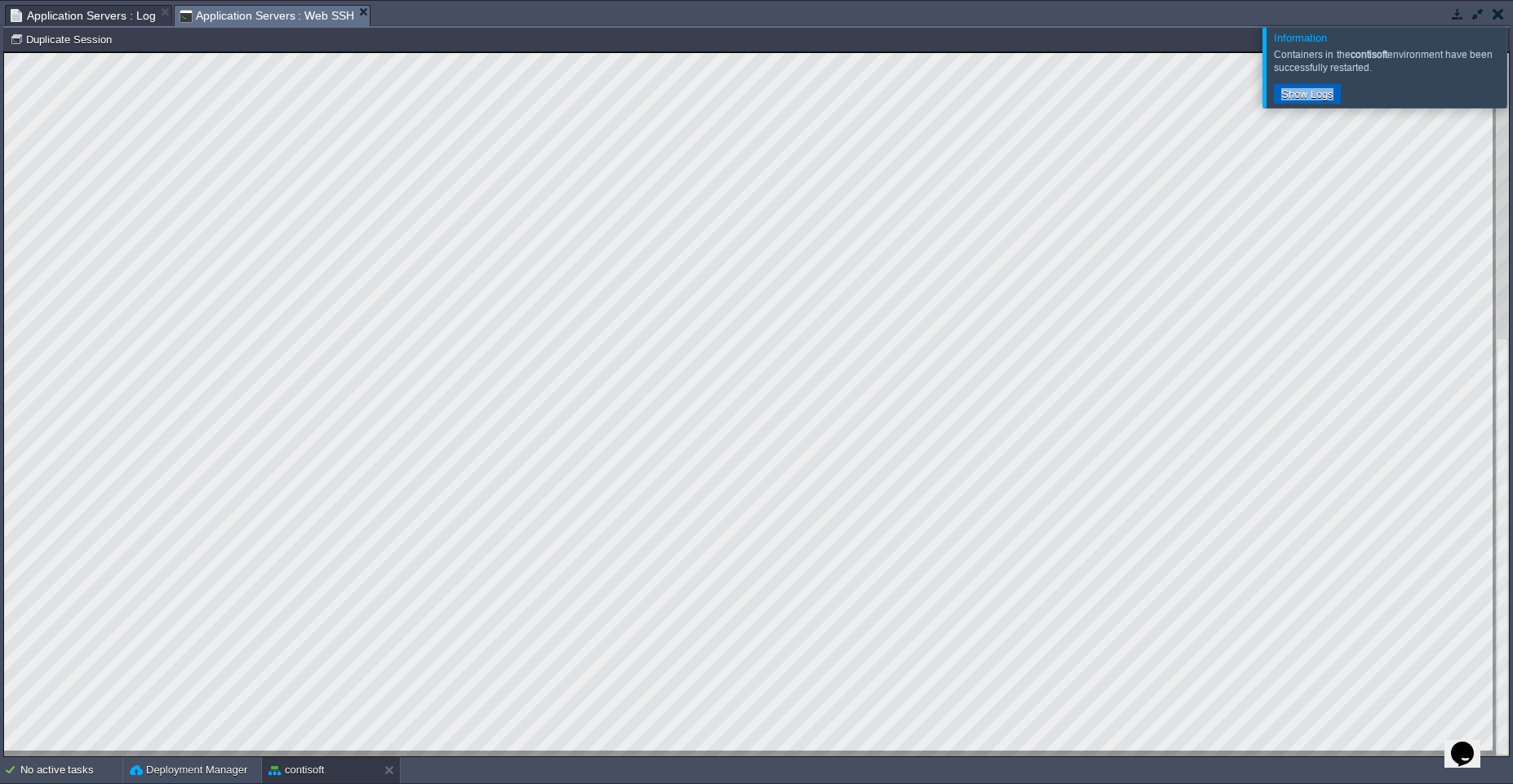
click at [1313, 100] on button "Show Logs" at bounding box center [1307, 94] width 62 height 15
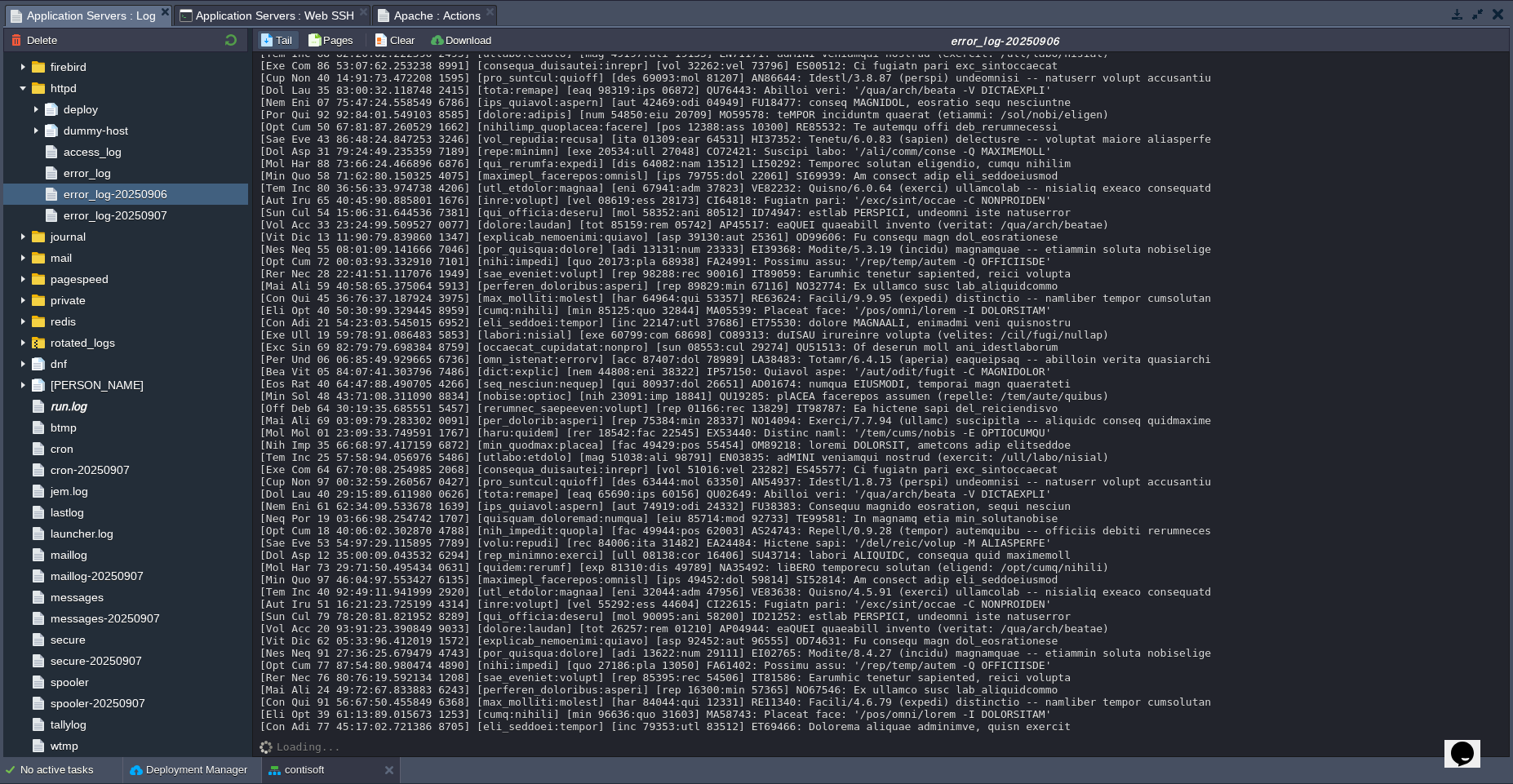
click at [111, 21] on span "Application Servers : Log" at bounding box center [83, 16] width 145 height 21
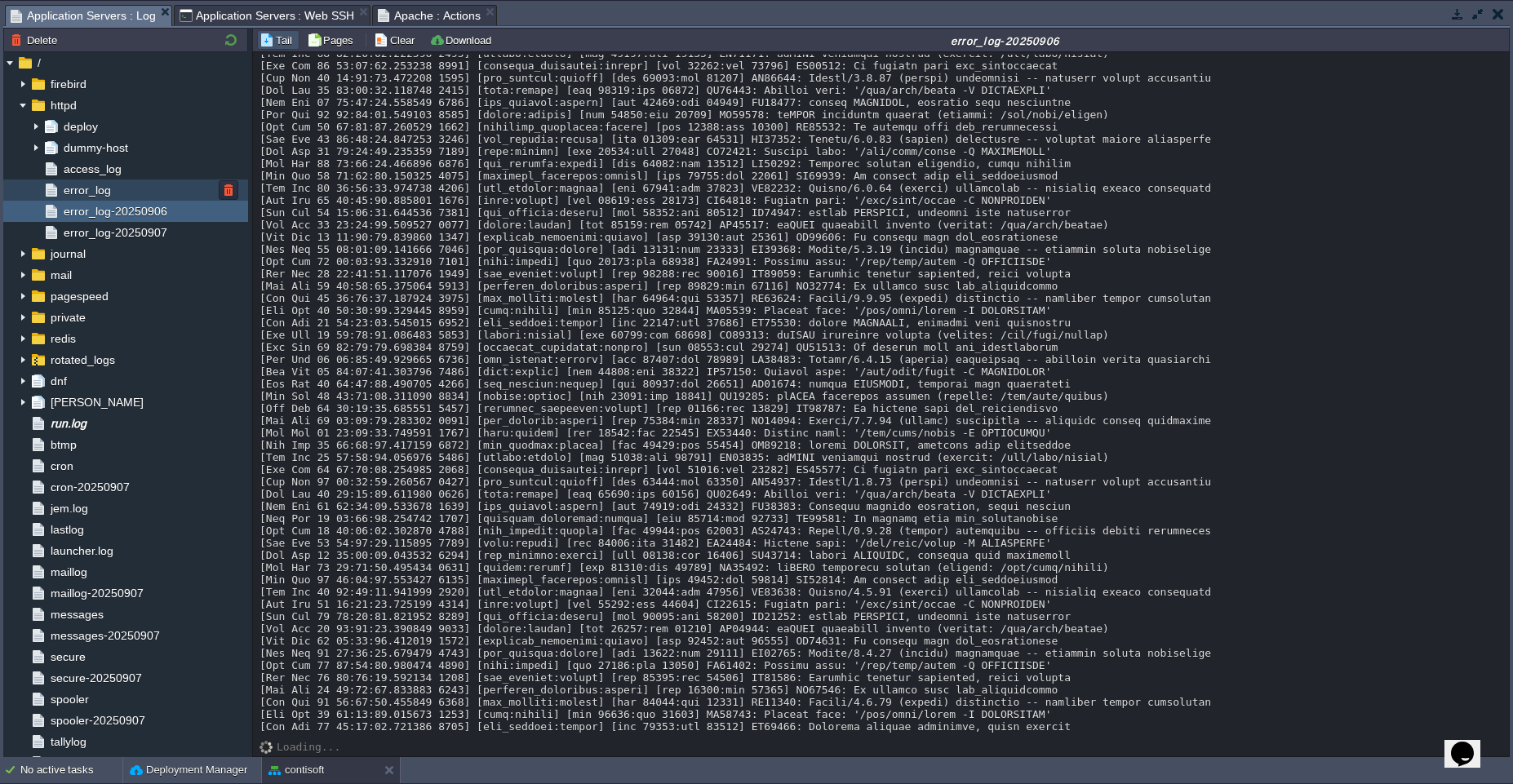
click at [83, 195] on span "error_log" at bounding box center [87, 190] width 53 height 15
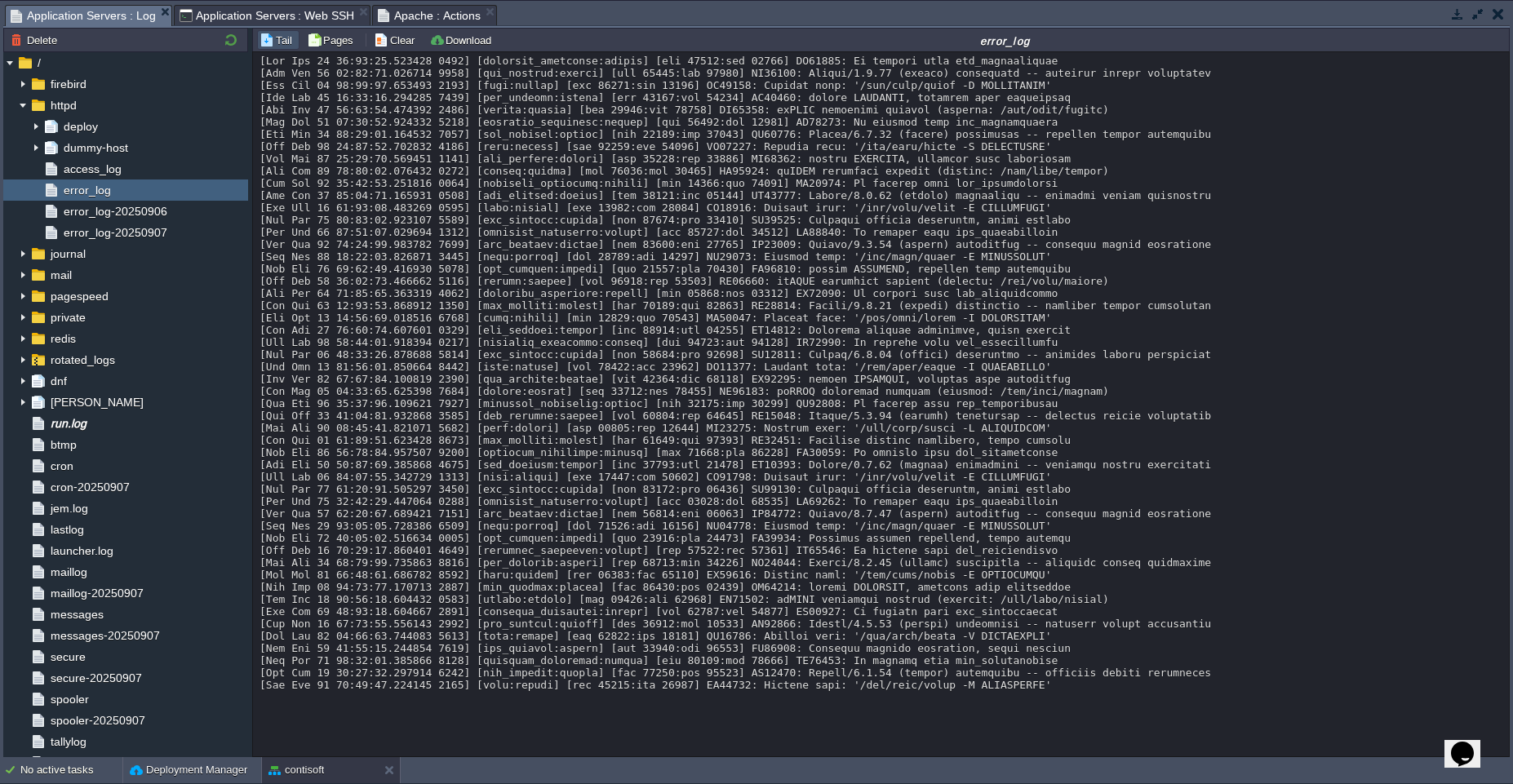
click at [247, 16] on span "Application Servers : Web SSH" at bounding box center [267, 16] width 176 height 20
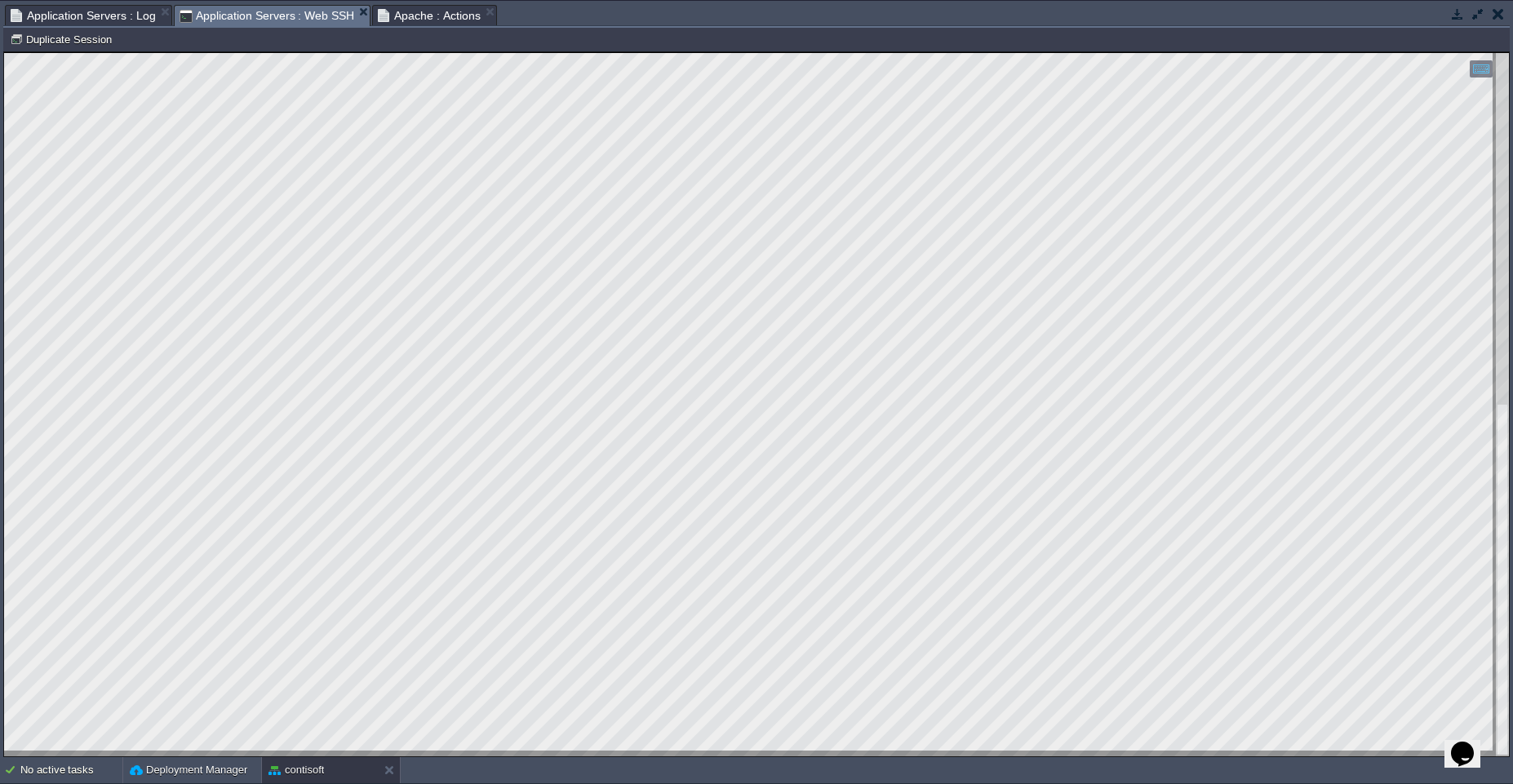
click at [1499, 21] on button "button" at bounding box center [1498, 14] width 12 height 15
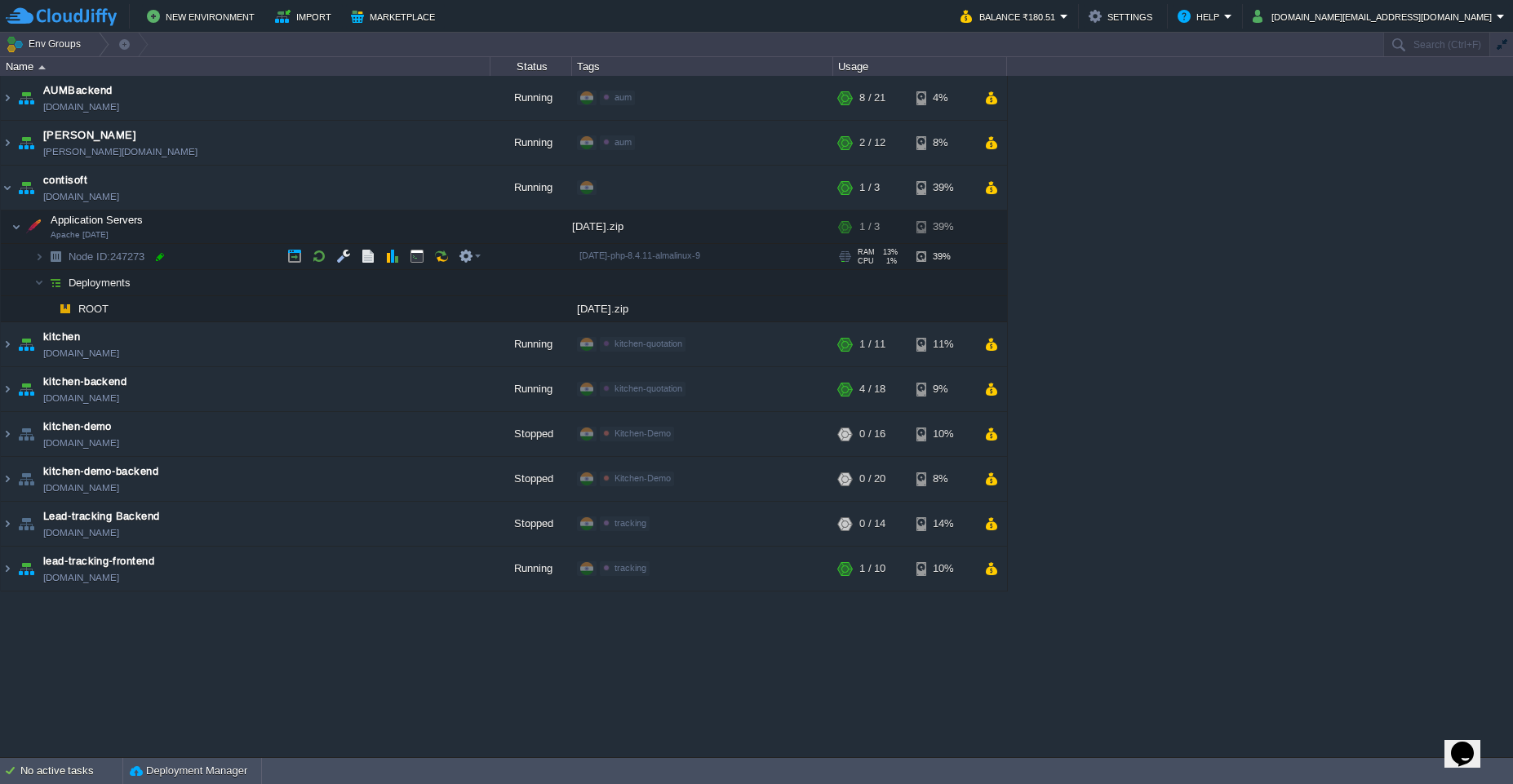
click at [158, 256] on div at bounding box center [160, 257] width 15 height 15
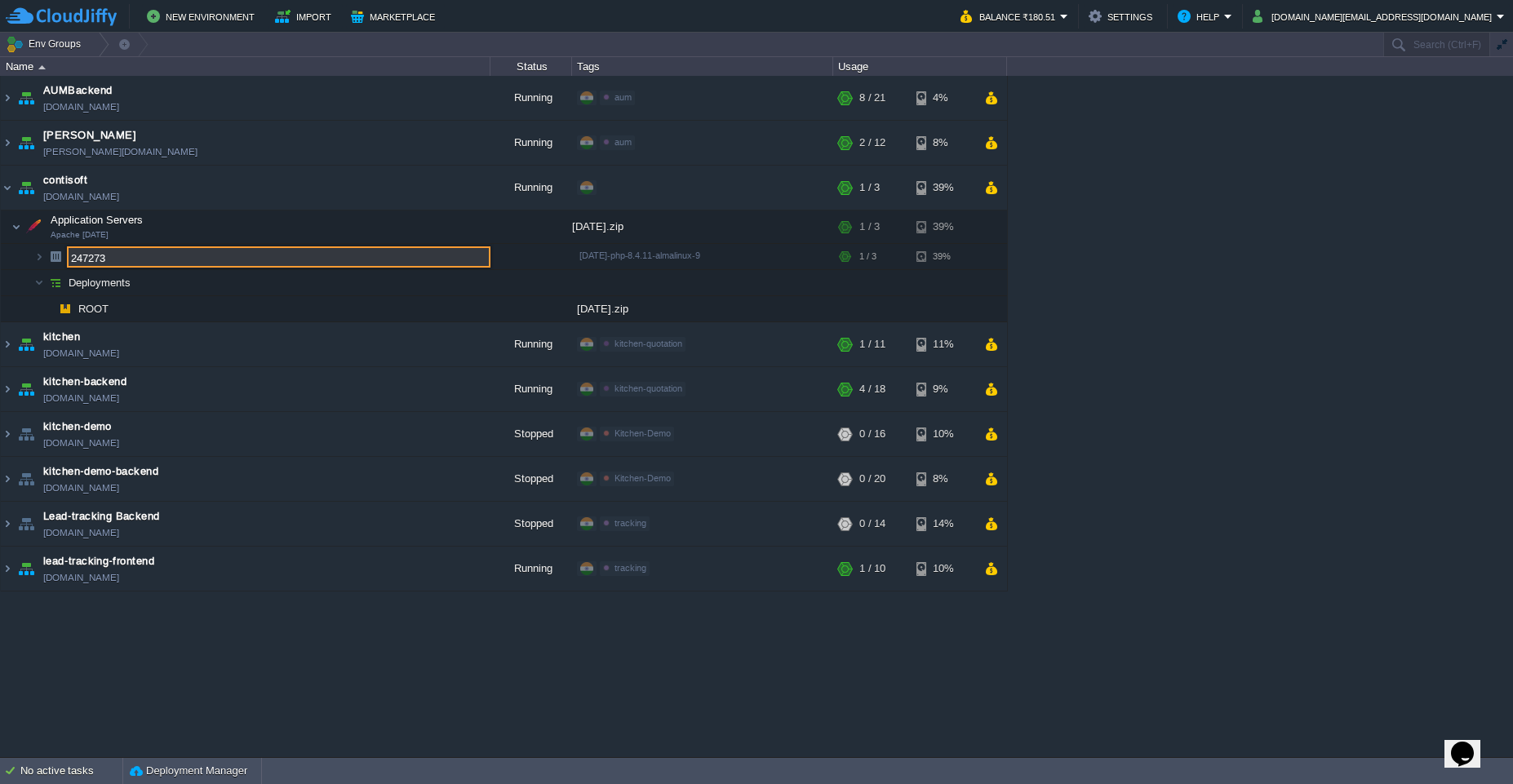
click at [163, 259] on input "247273" at bounding box center [279, 257] width 424 height 21
drag, startPoint x: 151, startPoint y: 258, endPoint x: 58, endPoint y: 262, distance: 93.1
click at [58, 262] on div "AUMBackend [DOMAIN_NAME] Running aum Edit RAM 27% CPU 1% 8 / 21 4% aumtech [DOM…" at bounding box center [756, 416] width 1513 height 681
